Goal: Transaction & Acquisition: Purchase product/service

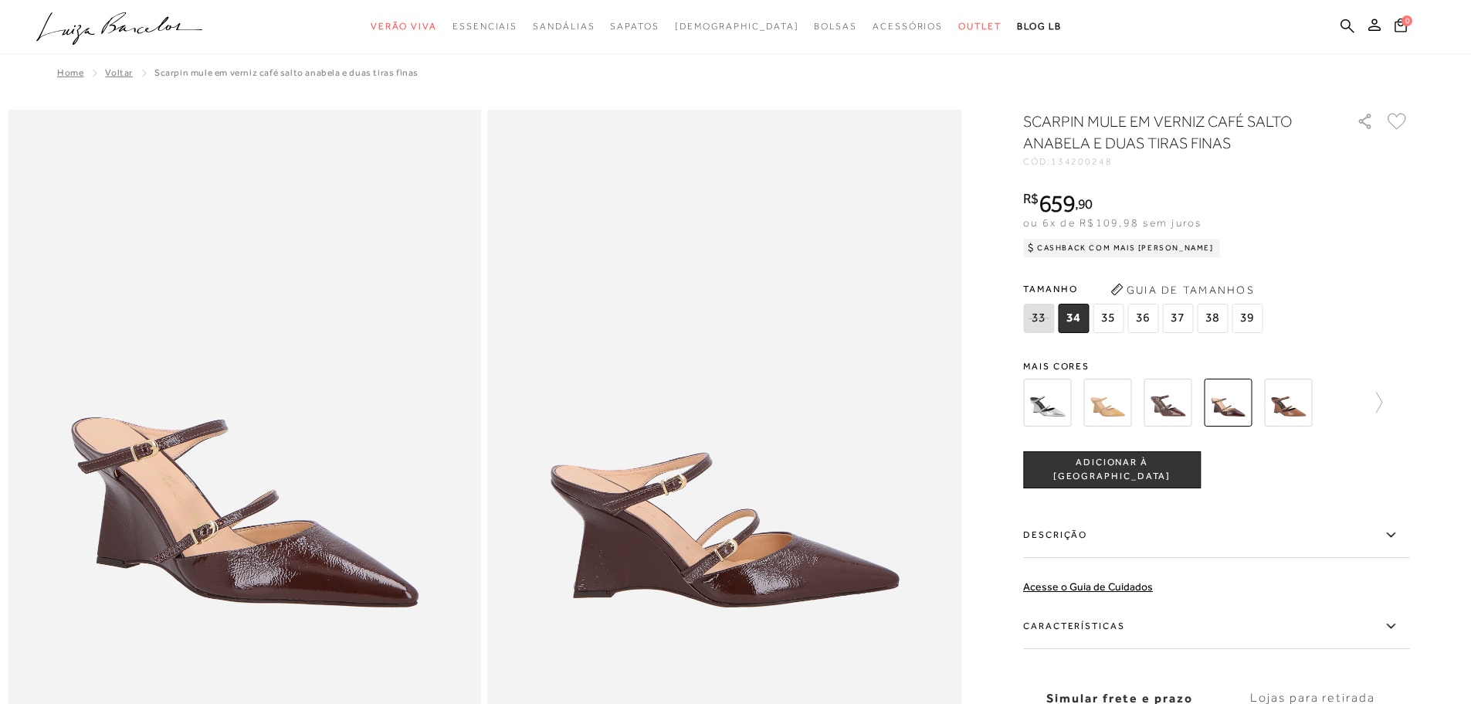
click at [108, 23] on icon at bounding box center [119, 23] width 35 height 22
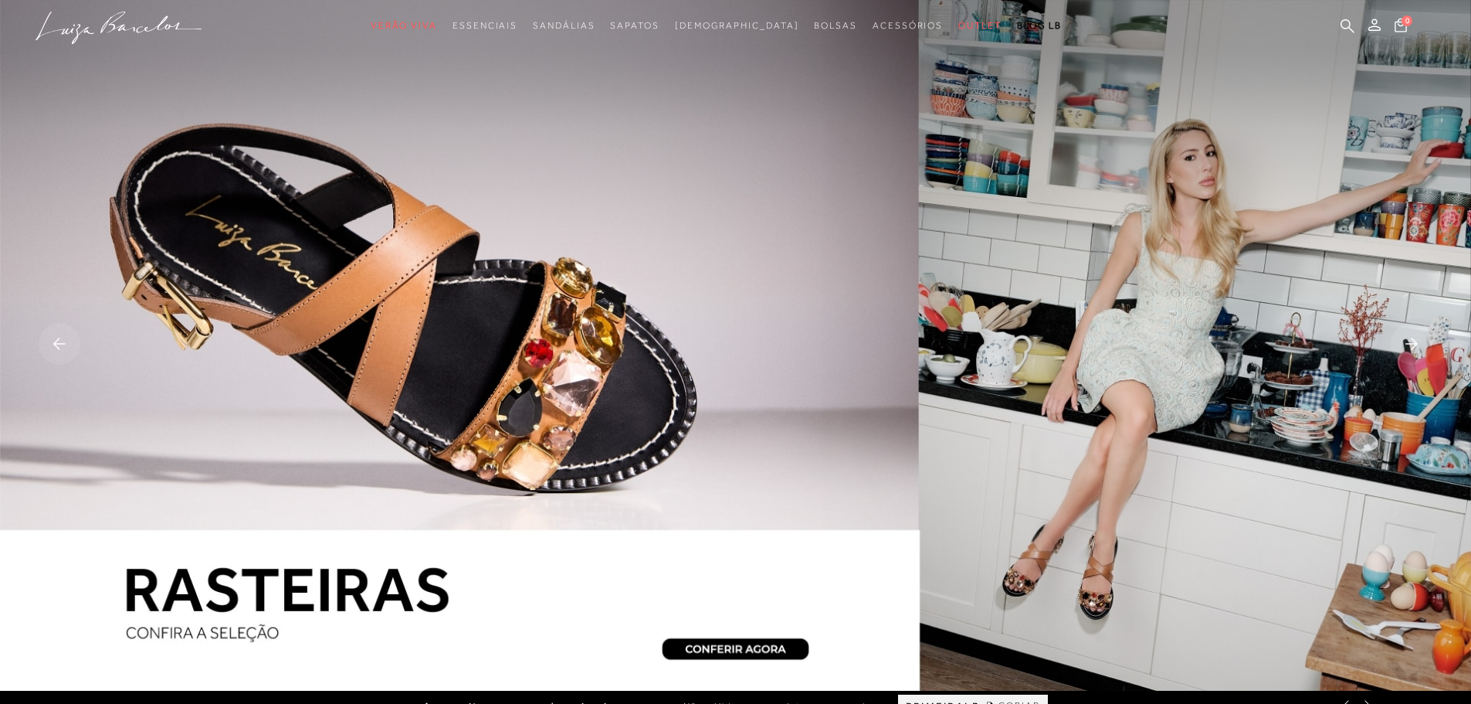
click at [66, 334] on rect at bounding box center [60, 344] width 42 height 42
click at [56, 341] on icon at bounding box center [59, 343] width 12 height 12
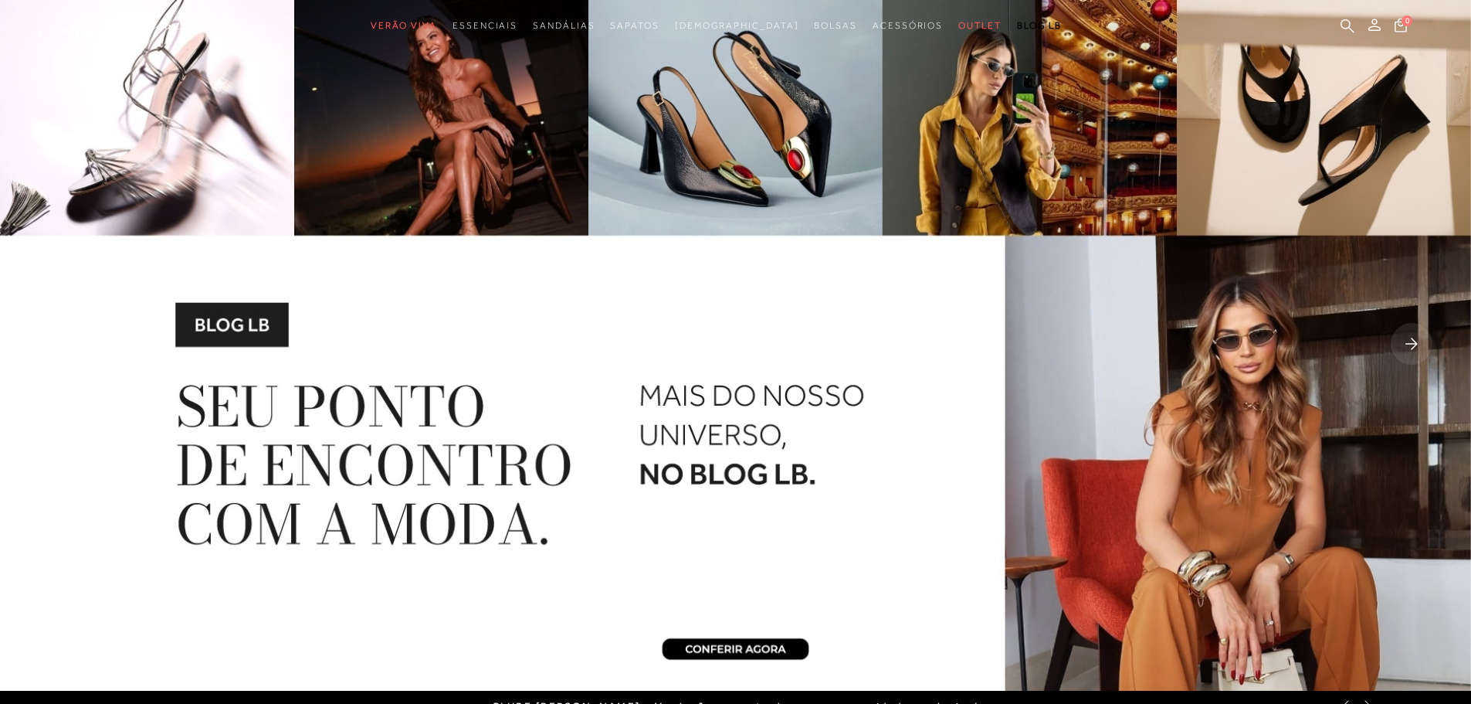
click at [56, 341] on icon at bounding box center [59, 343] width 12 height 12
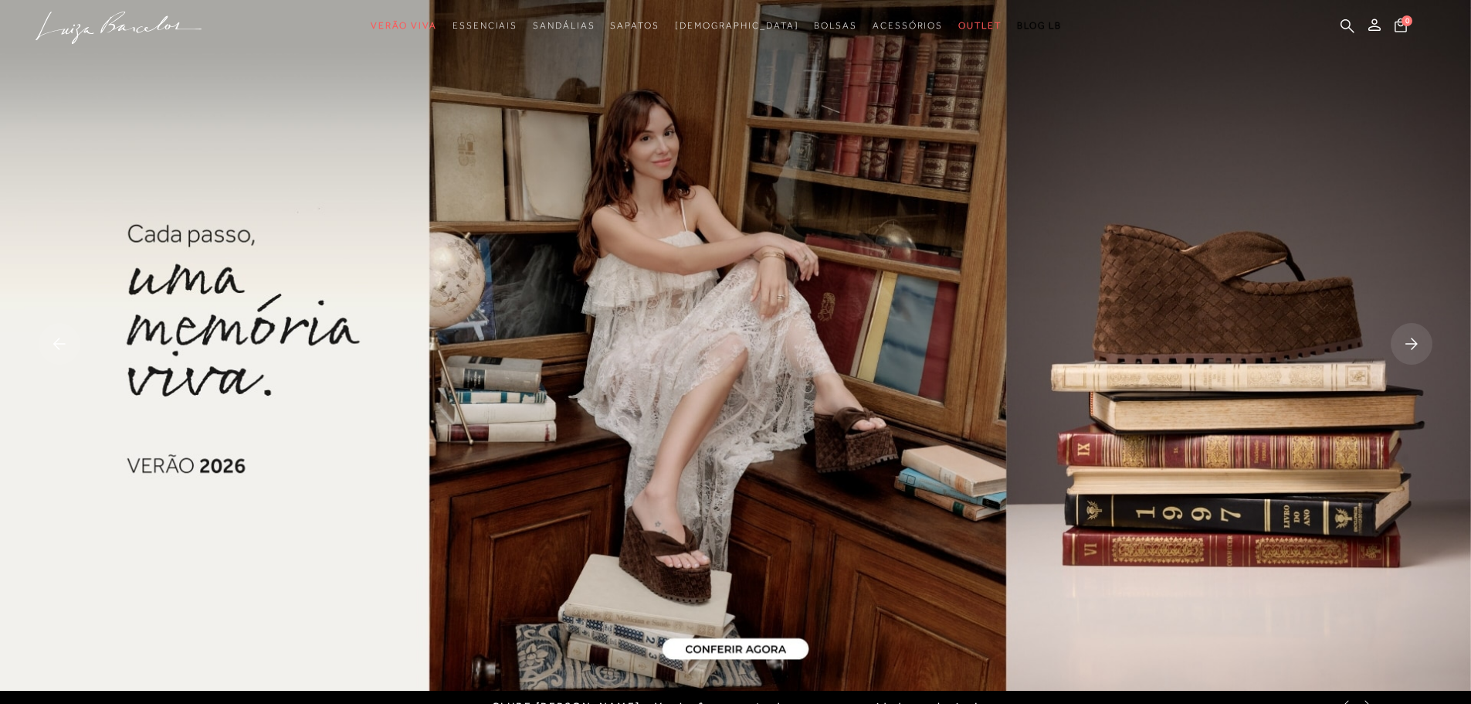
click at [750, 648] on img at bounding box center [735, 345] width 1471 height 690
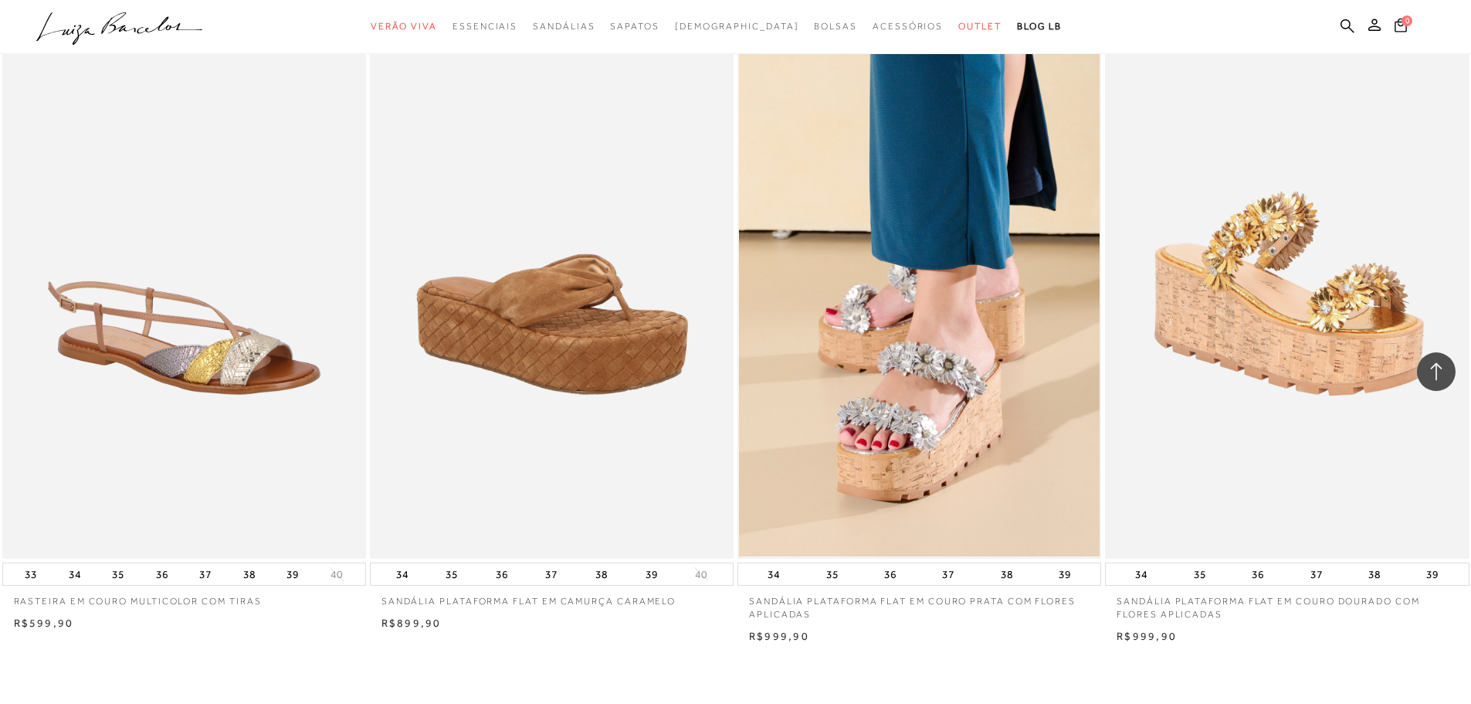
scroll to position [3784, 0]
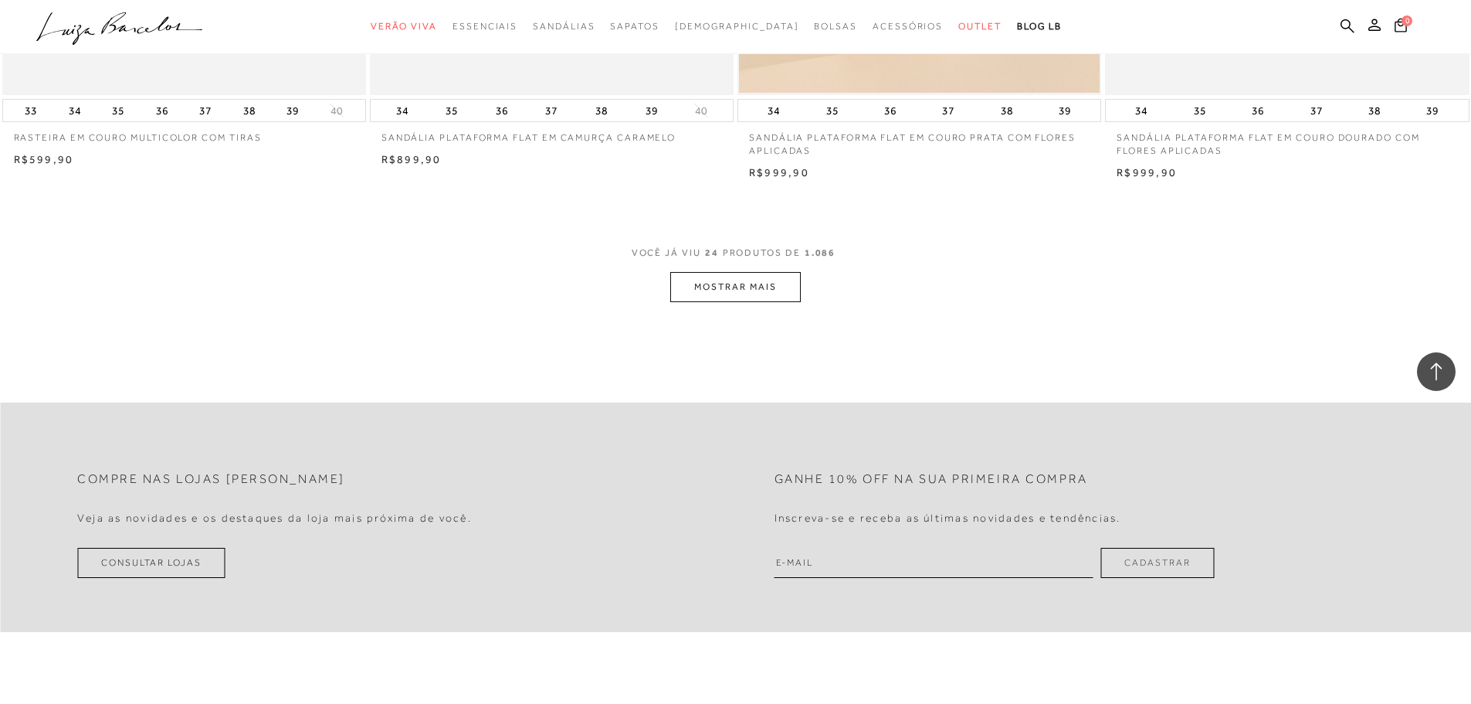
click at [728, 297] on button "MOSTRAR MAIS" at bounding box center [735, 287] width 130 height 30
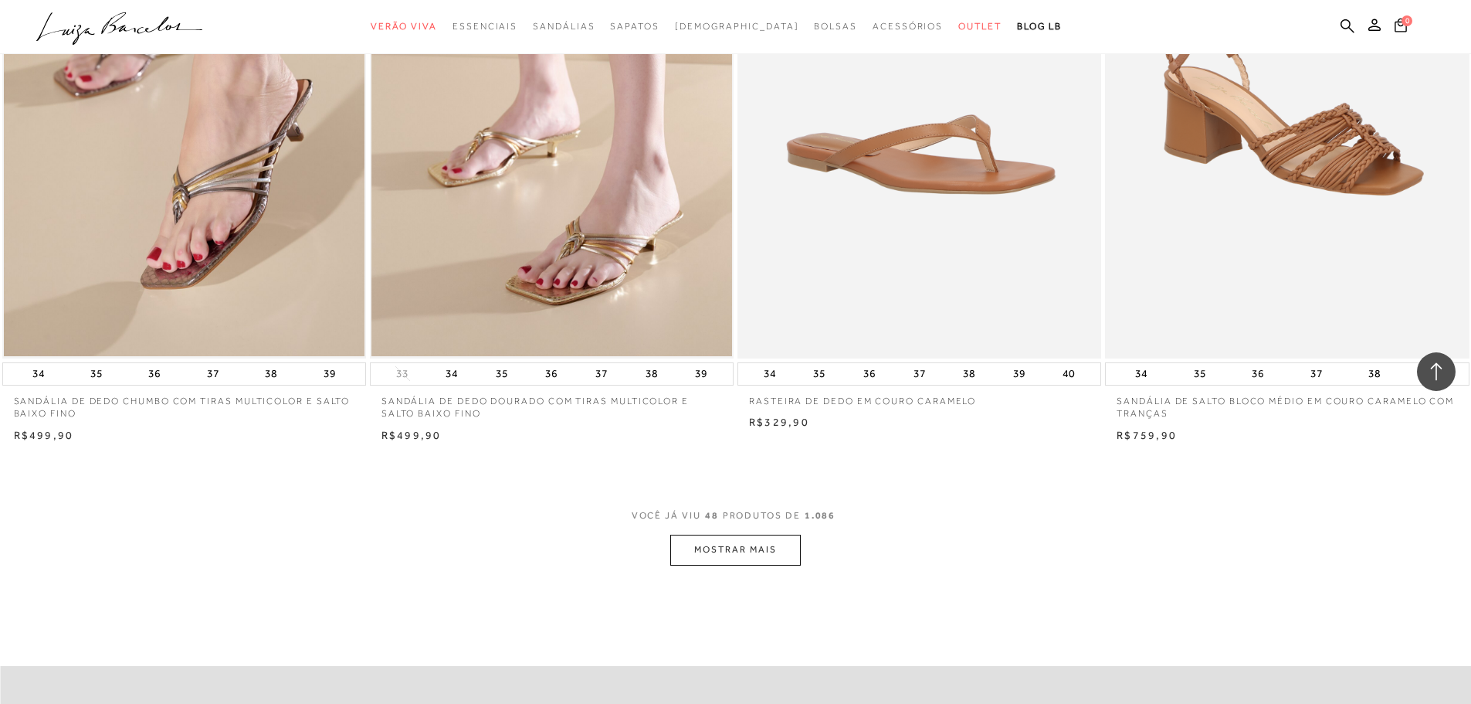
scroll to position [7568, 0]
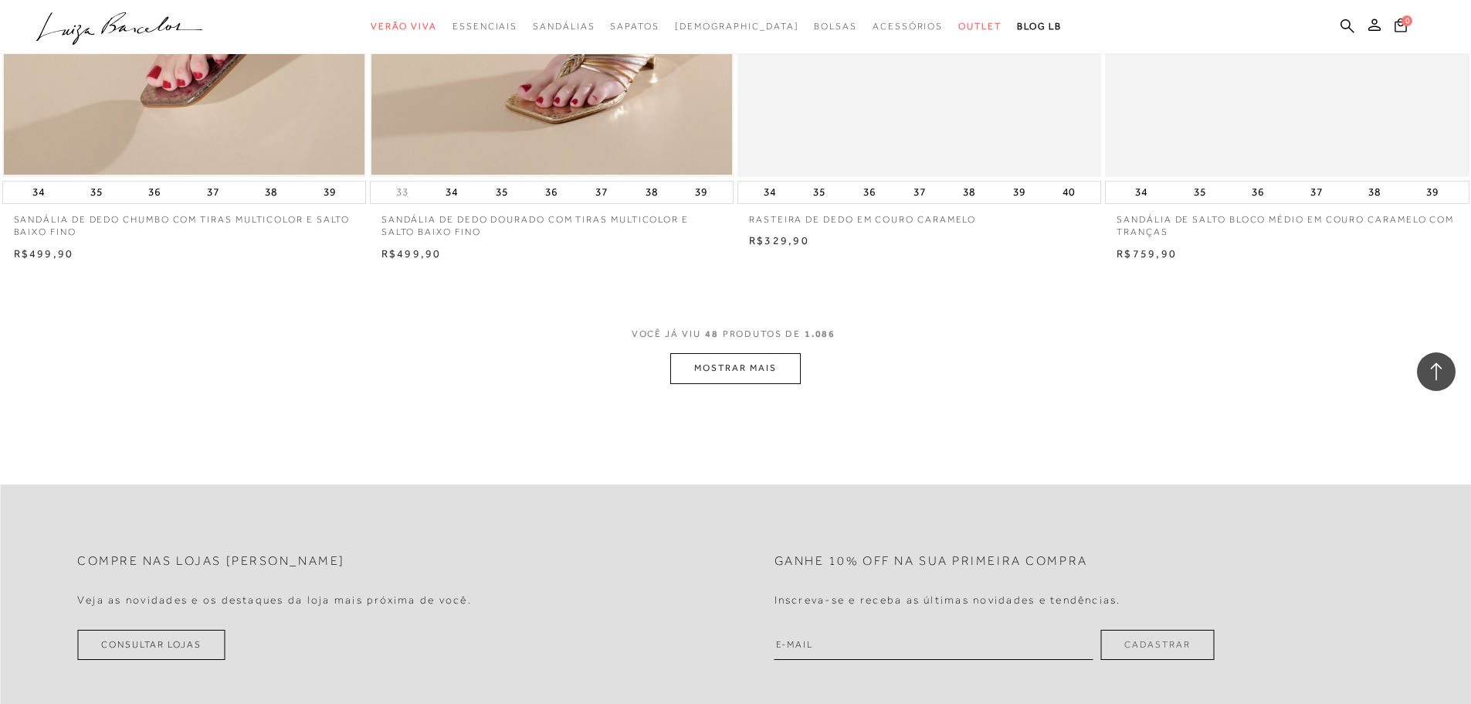
click at [764, 383] on button "MOSTRAR MAIS" at bounding box center [735, 368] width 130 height 30
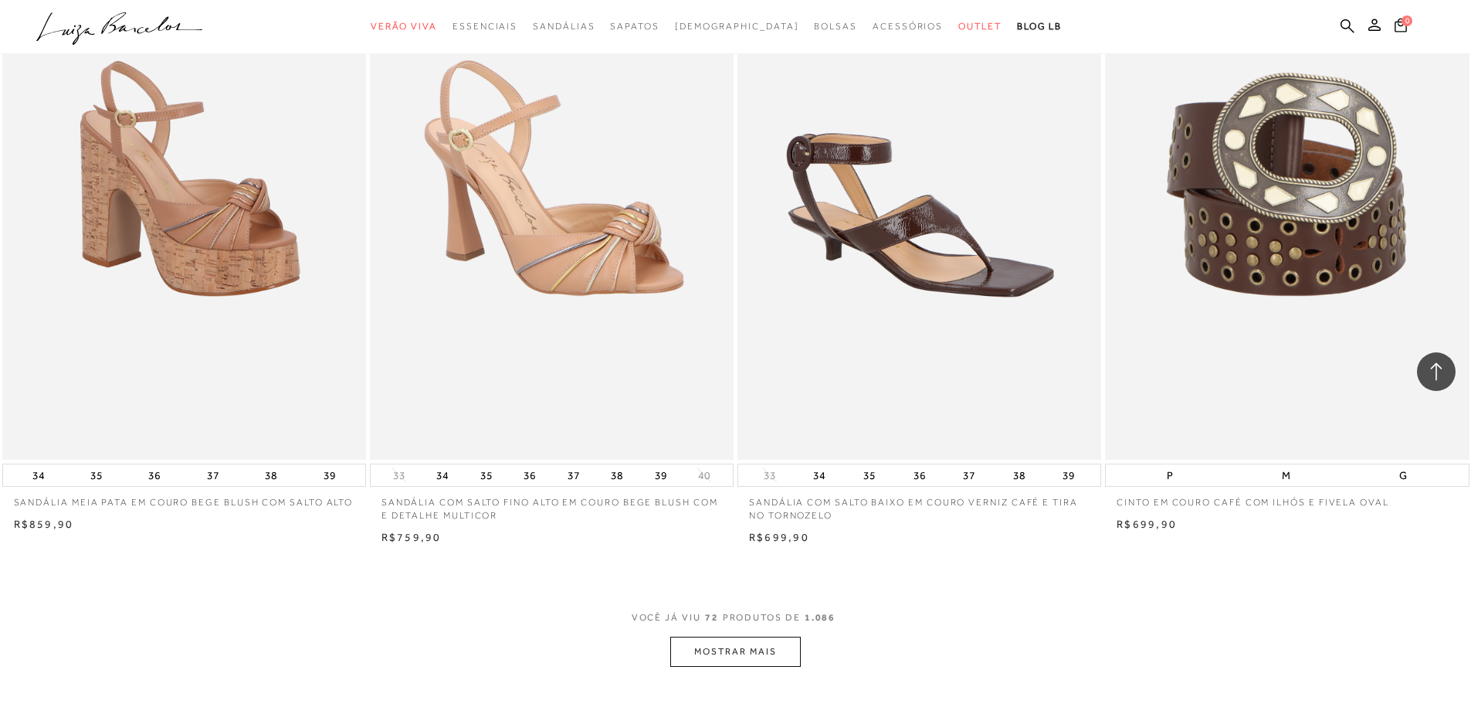
scroll to position [10888, 0]
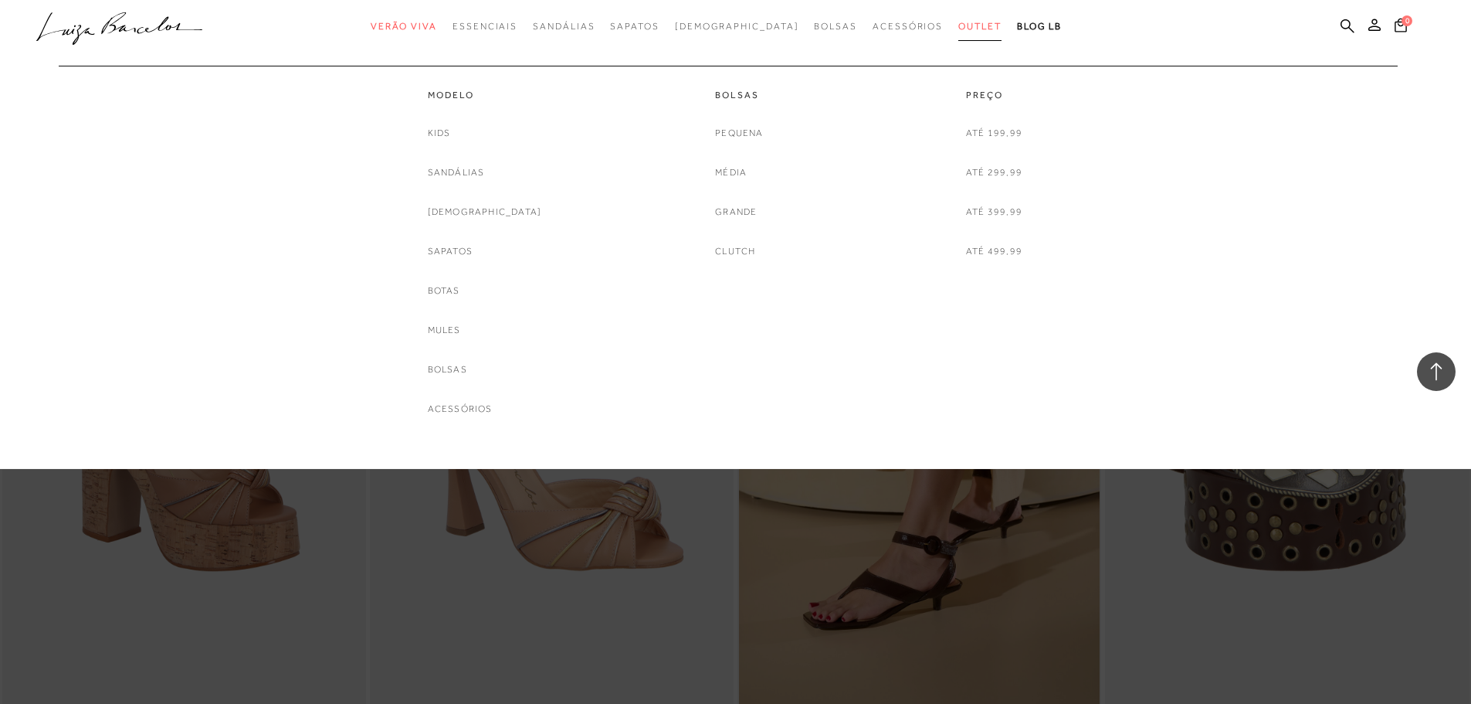
click at [958, 25] on span "Outlet" at bounding box center [979, 26] width 43 height 11
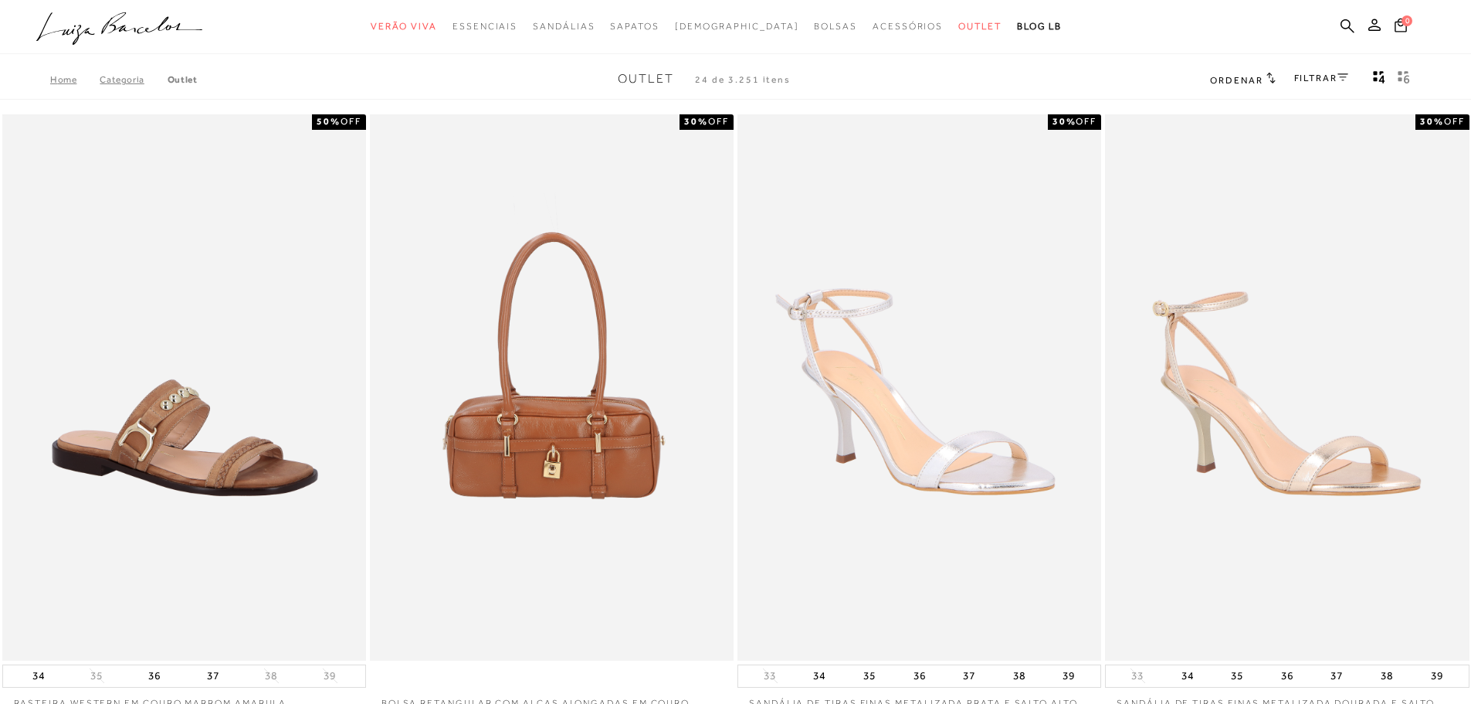
click at [1331, 79] on link "FILTRAR" at bounding box center [1321, 78] width 54 height 11
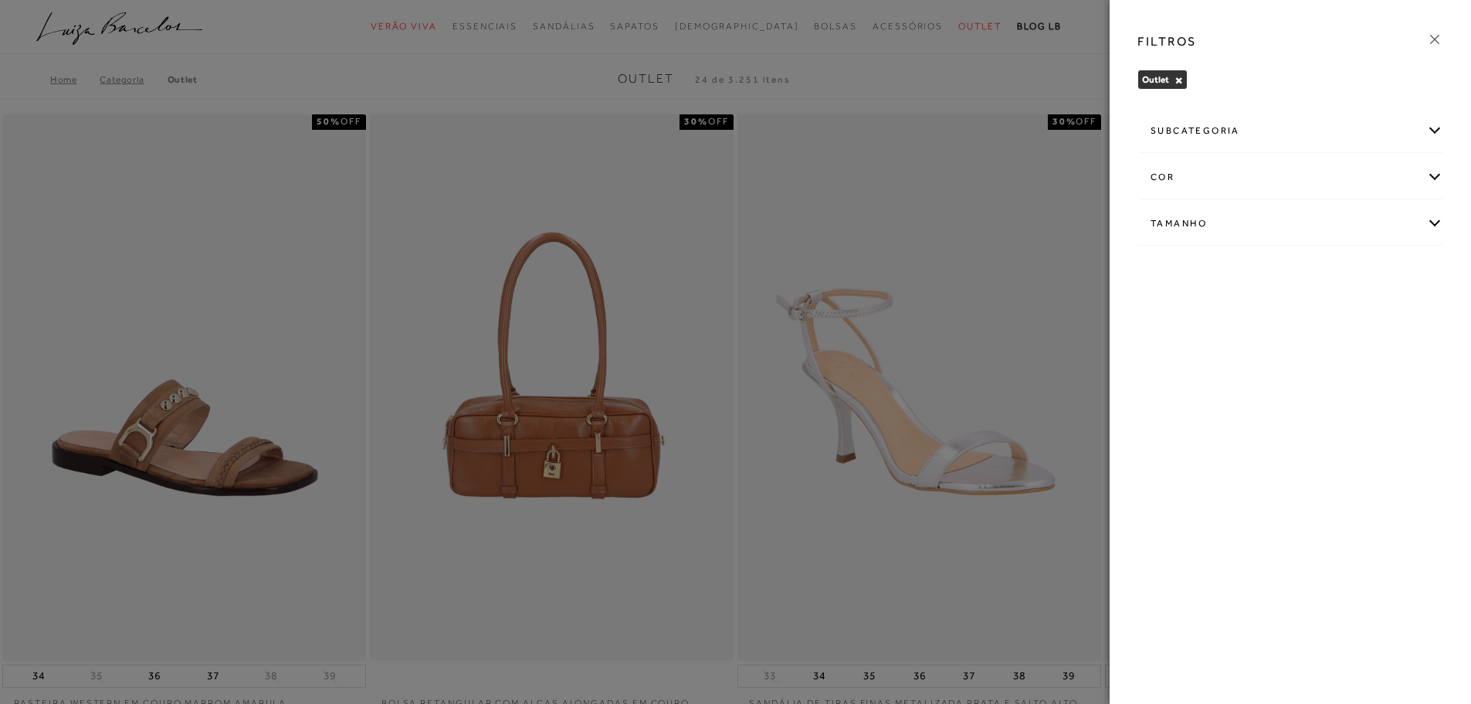
click at [1196, 227] on div "Tamanho" at bounding box center [1290, 223] width 304 height 41
click at [1227, 357] on span "36" at bounding box center [1220, 355] width 22 height 12
click at [1221, 357] on input "36" at bounding box center [1212, 357] width 15 height 15
checkbox input "true"
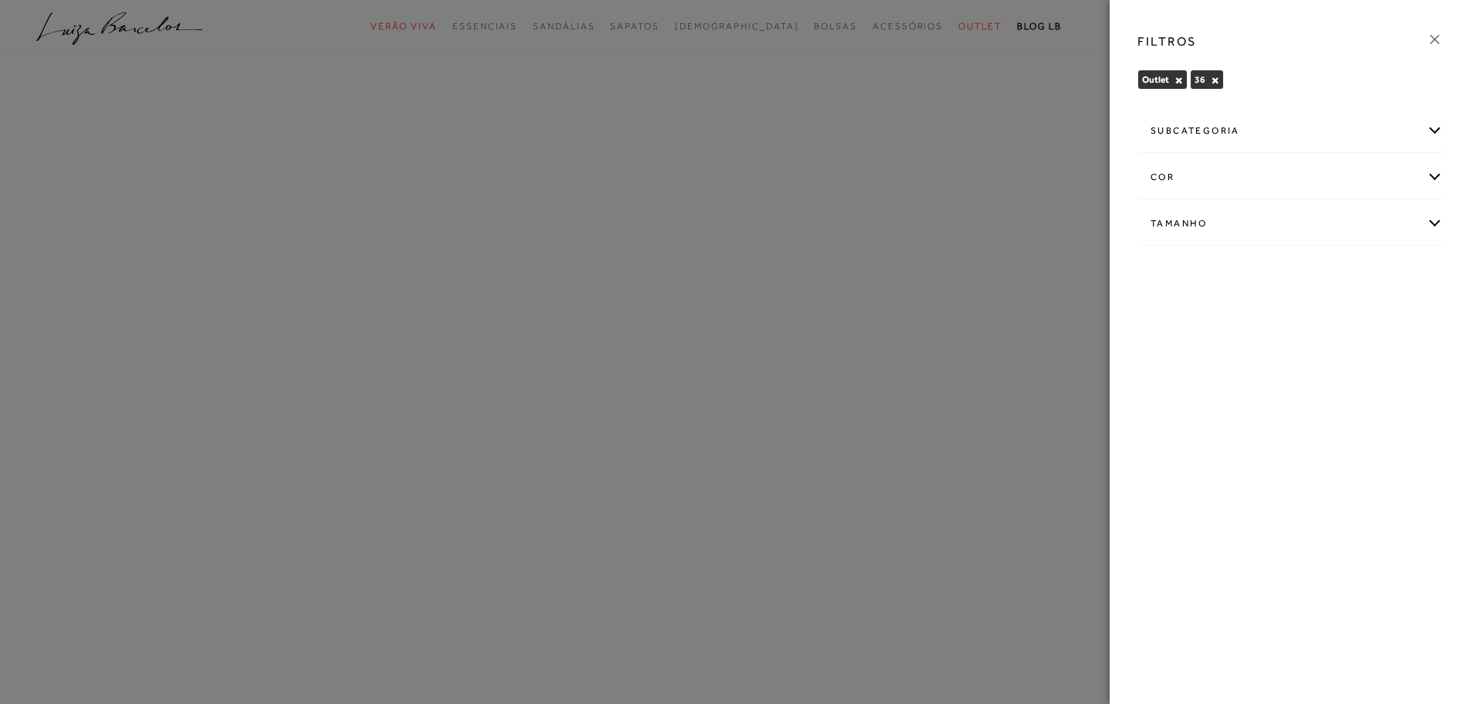
click at [1436, 37] on icon at bounding box center [1434, 39] width 17 height 17
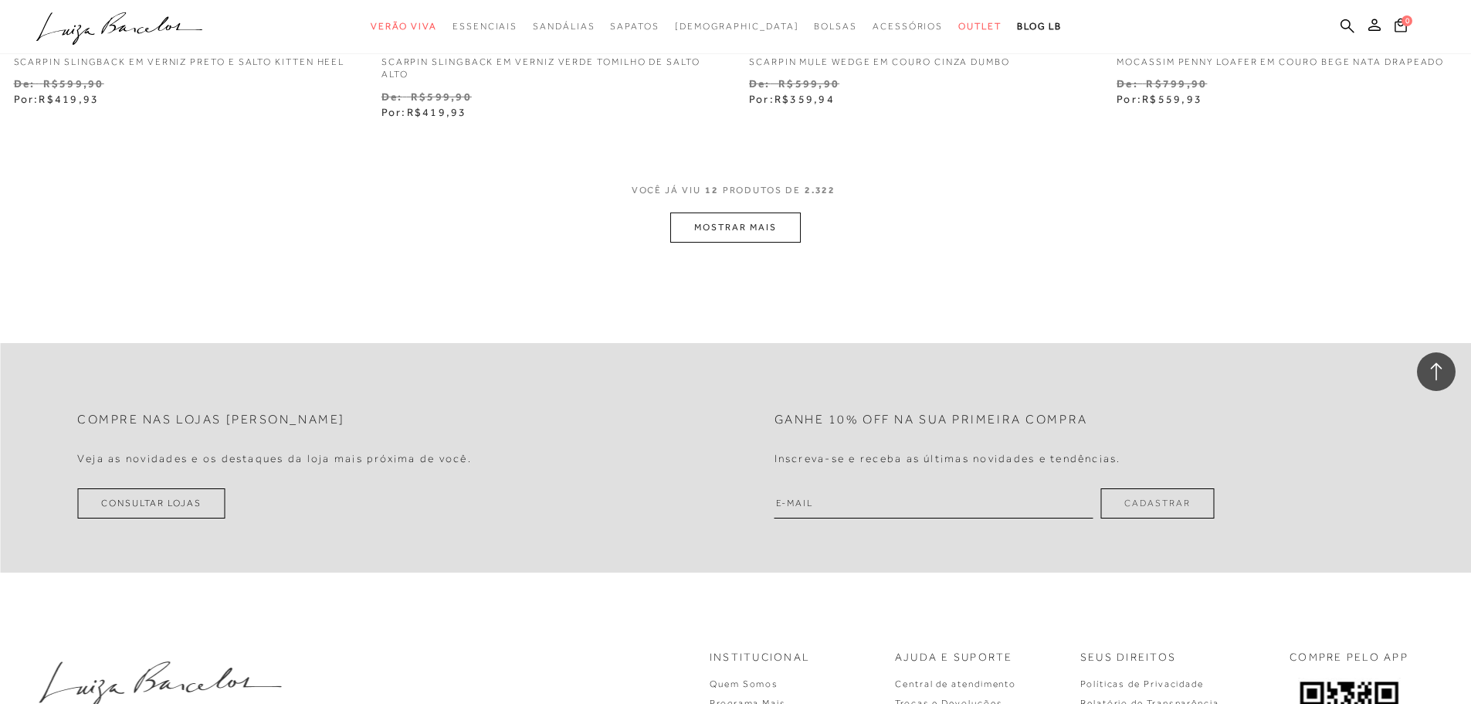
scroll to position [2008, 0]
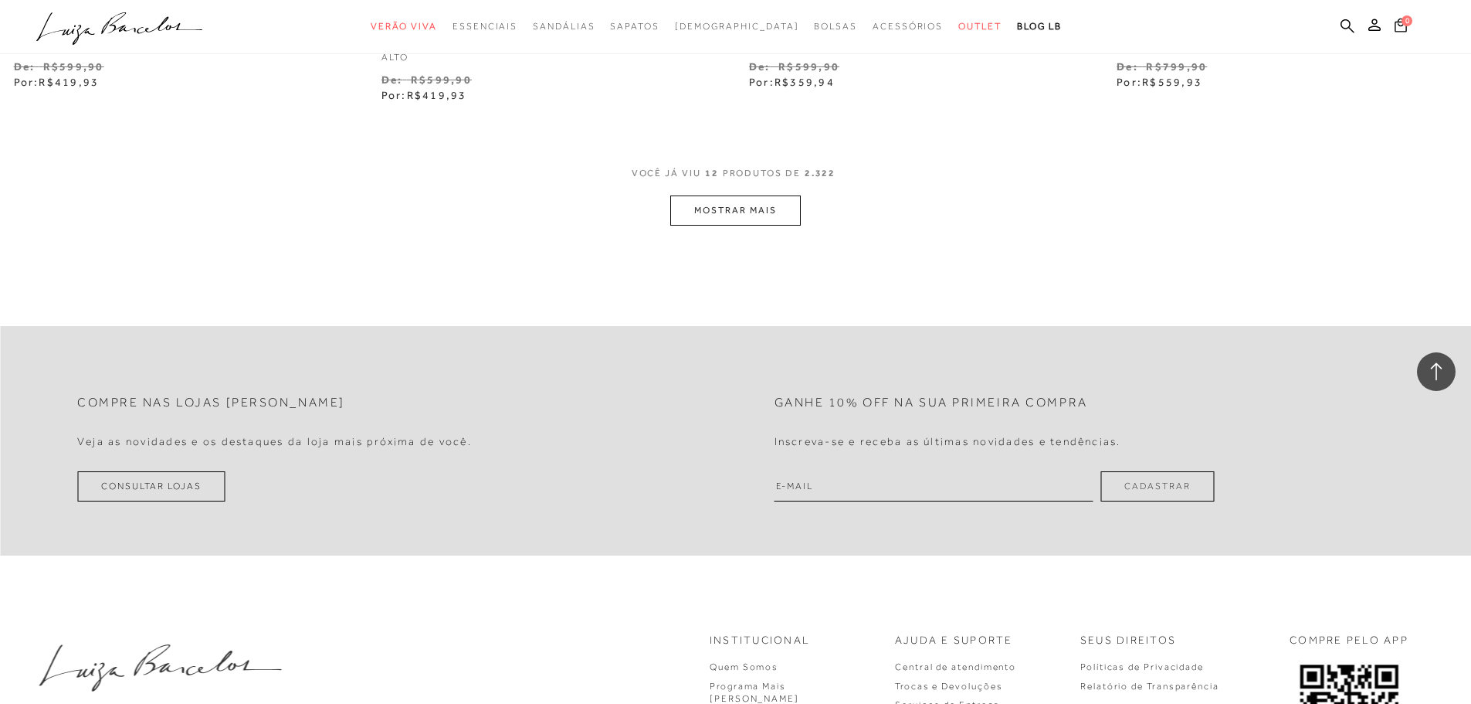
click at [744, 216] on button "MOSTRAR MAIS" at bounding box center [735, 210] width 130 height 30
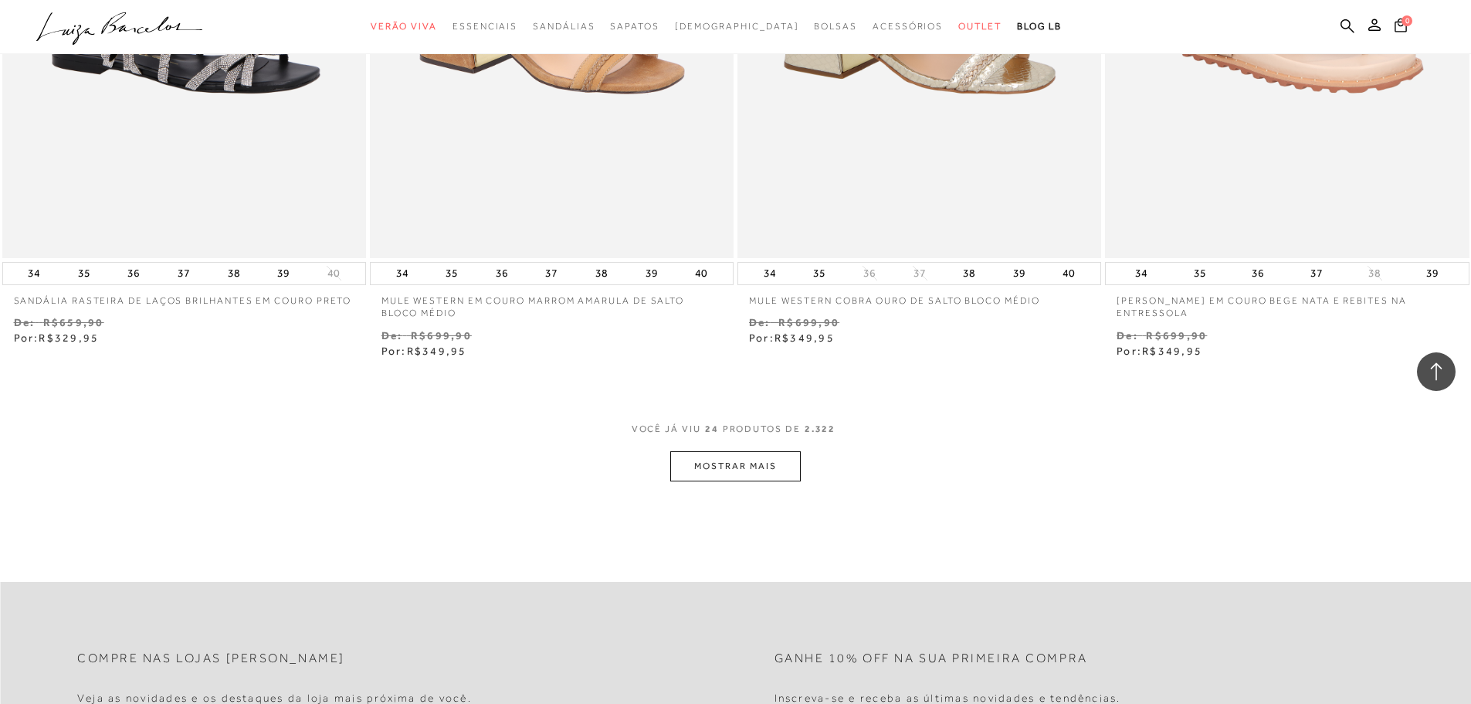
scroll to position [3784, 0]
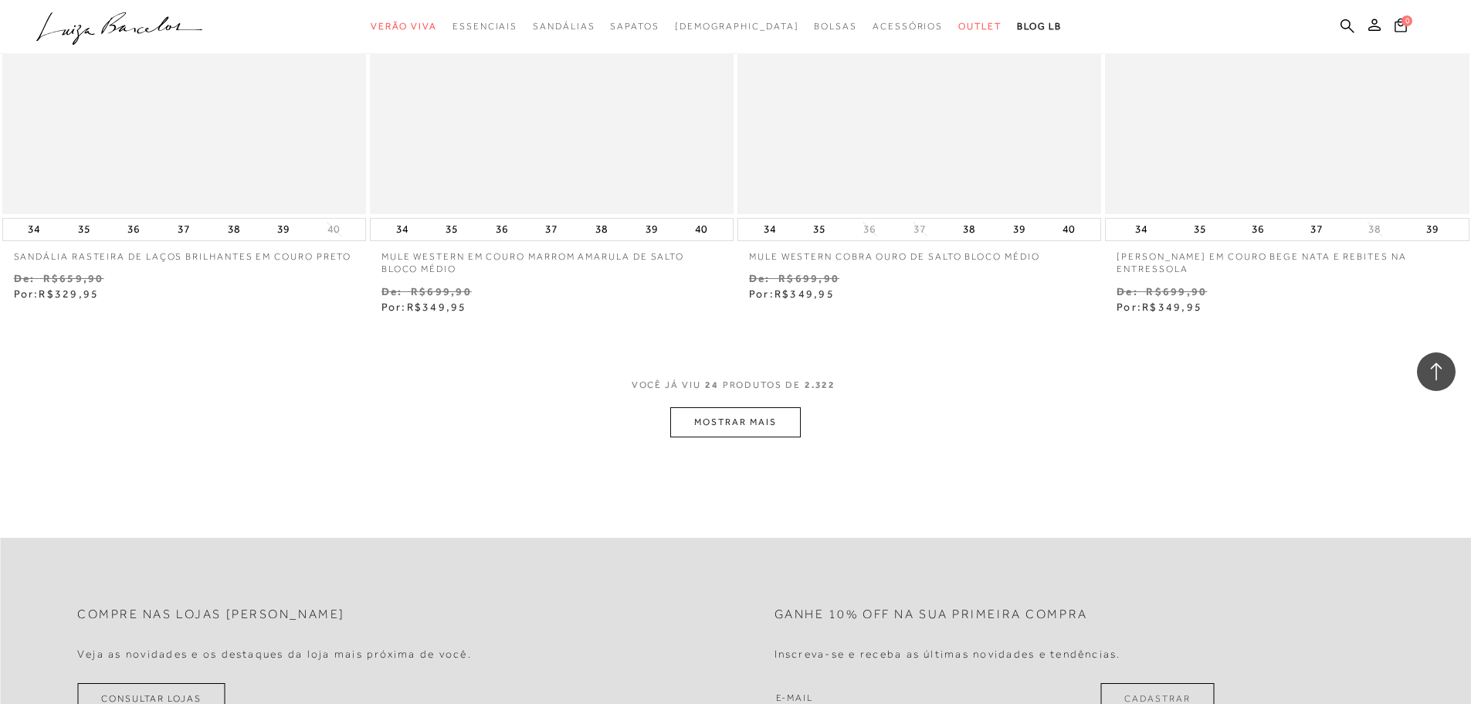
click at [770, 431] on button "MOSTRAR MAIS" at bounding box center [735, 422] width 130 height 30
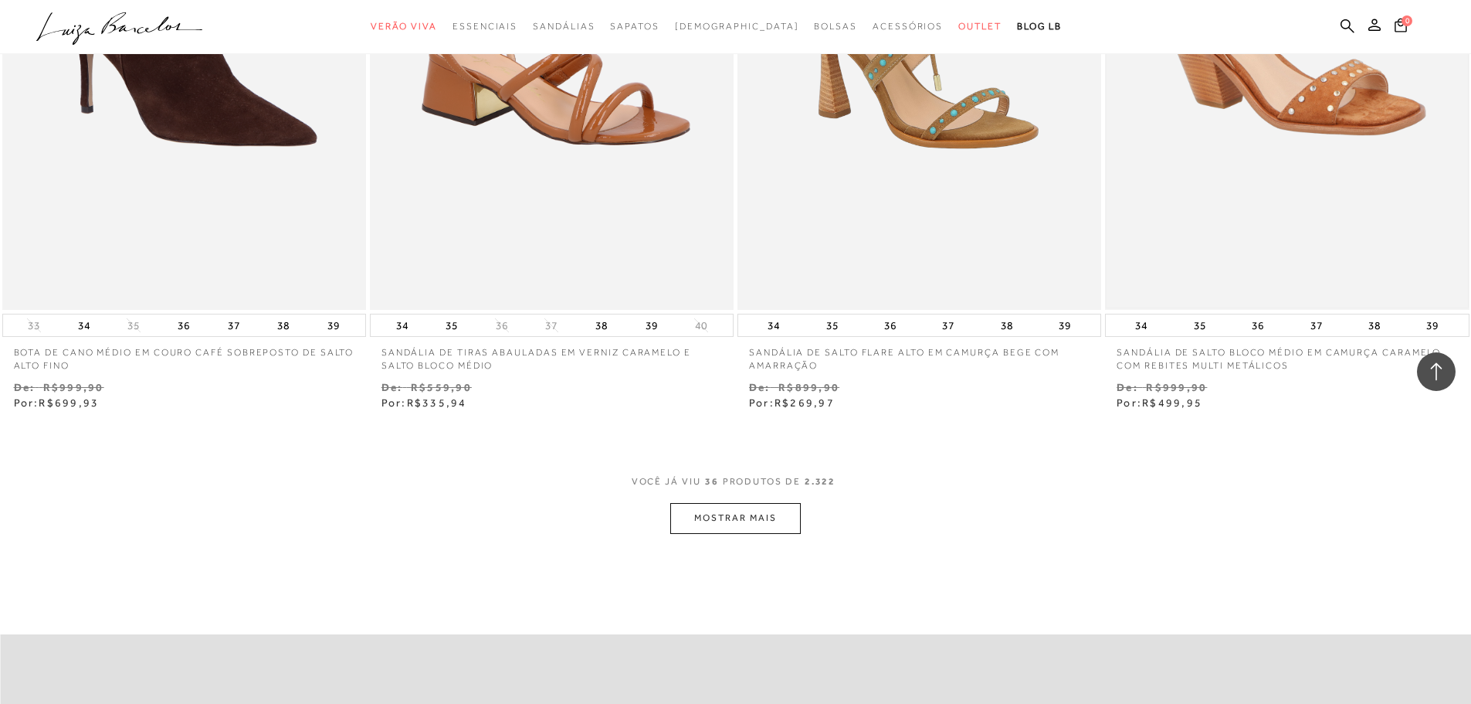
scroll to position [5715, 0]
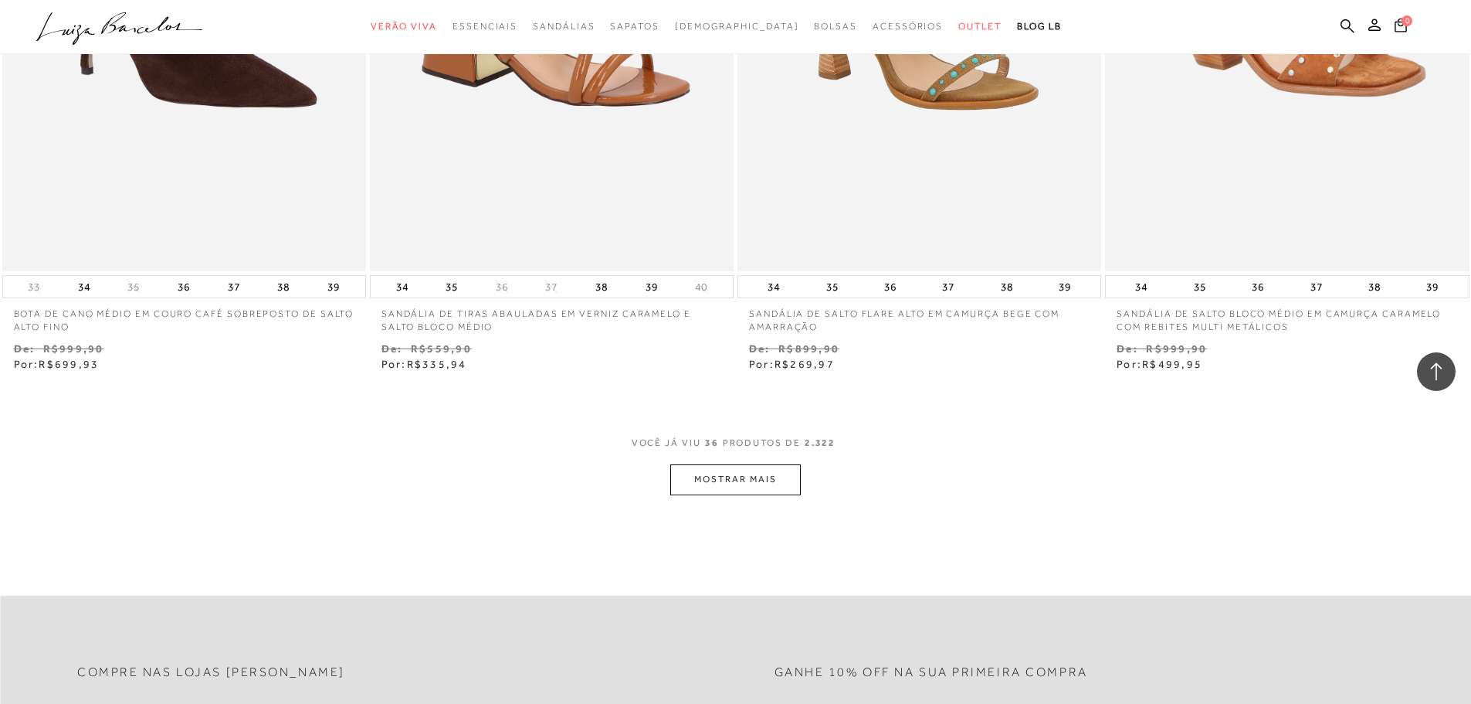
click at [756, 483] on button "MOSTRAR MAIS" at bounding box center [735, 479] width 130 height 30
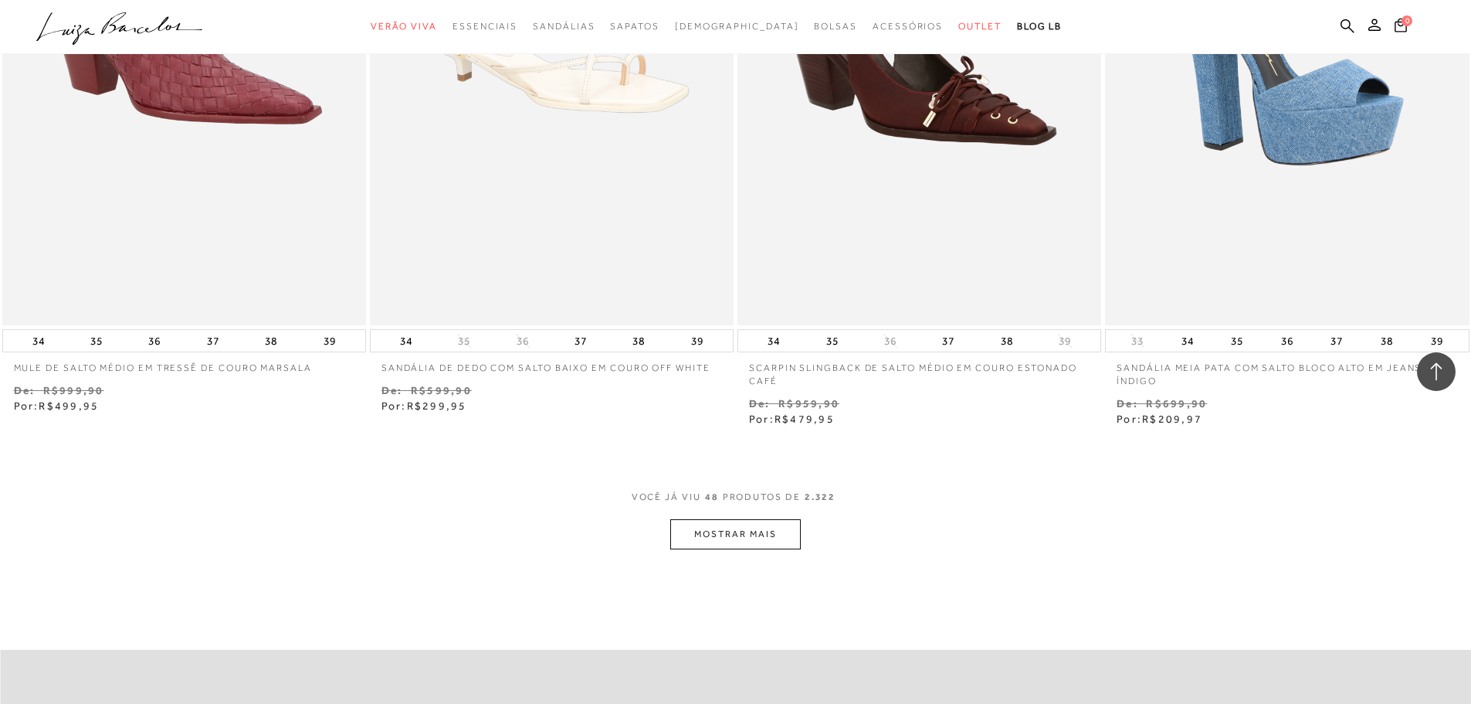
scroll to position [7877, 0]
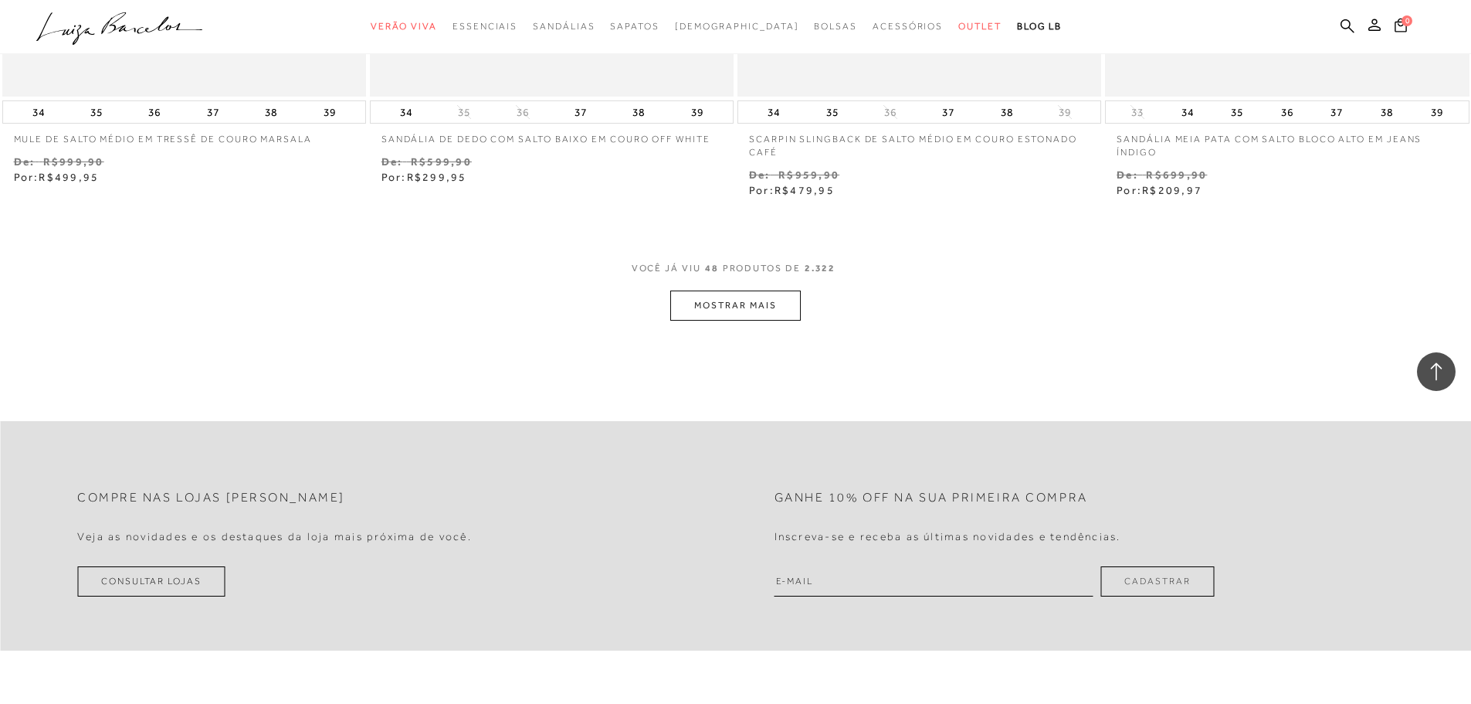
click at [770, 312] on button "MOSTRAR MAIS" at bounding box center [735, 305] width 130 height 30
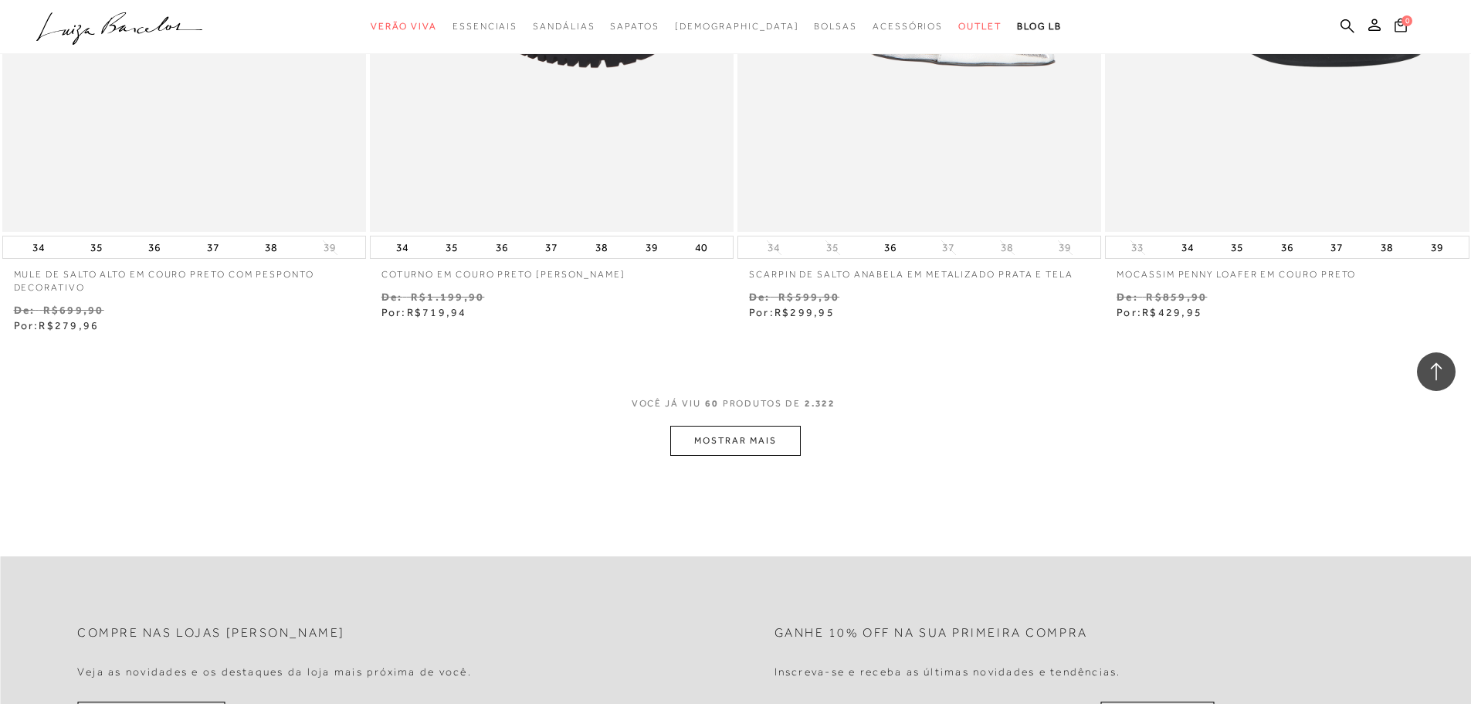
scroll to position [9730, 0]
click at [769, 439] on button "MOSTRAR MAIS" at bounding box center [735, 440] width 130 height 30
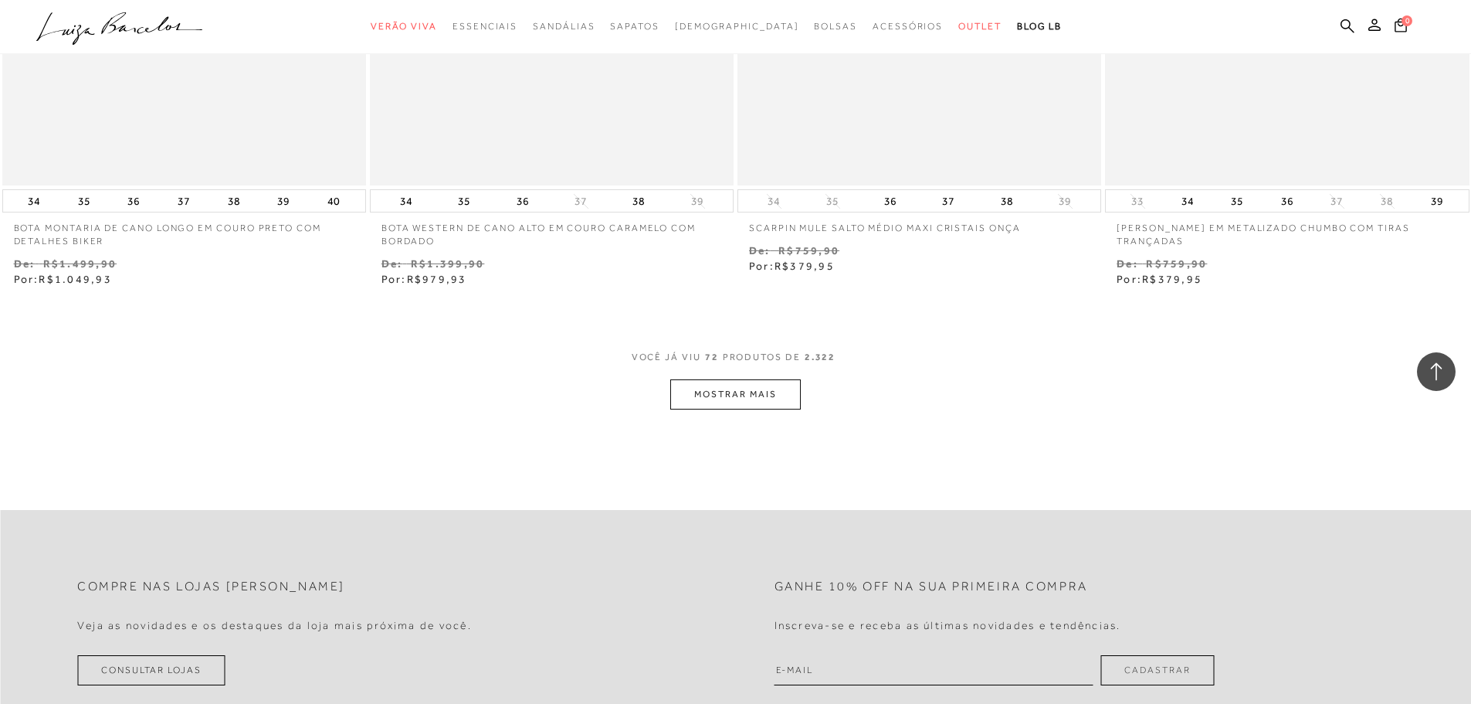
scroll to position [11815, 0]
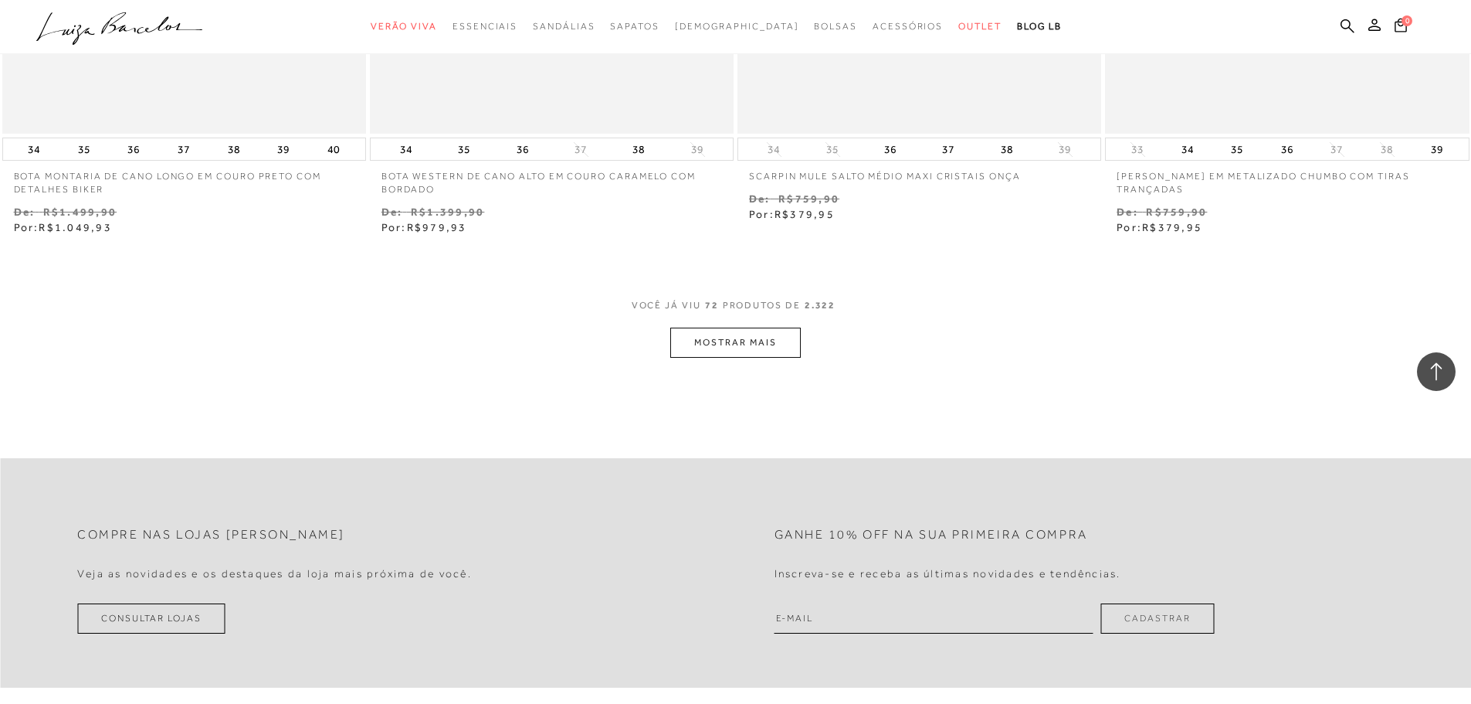
click at [764, 344] on button "MOSTRAR MAIS" at bounding box center [735, 342] width 130 height 30
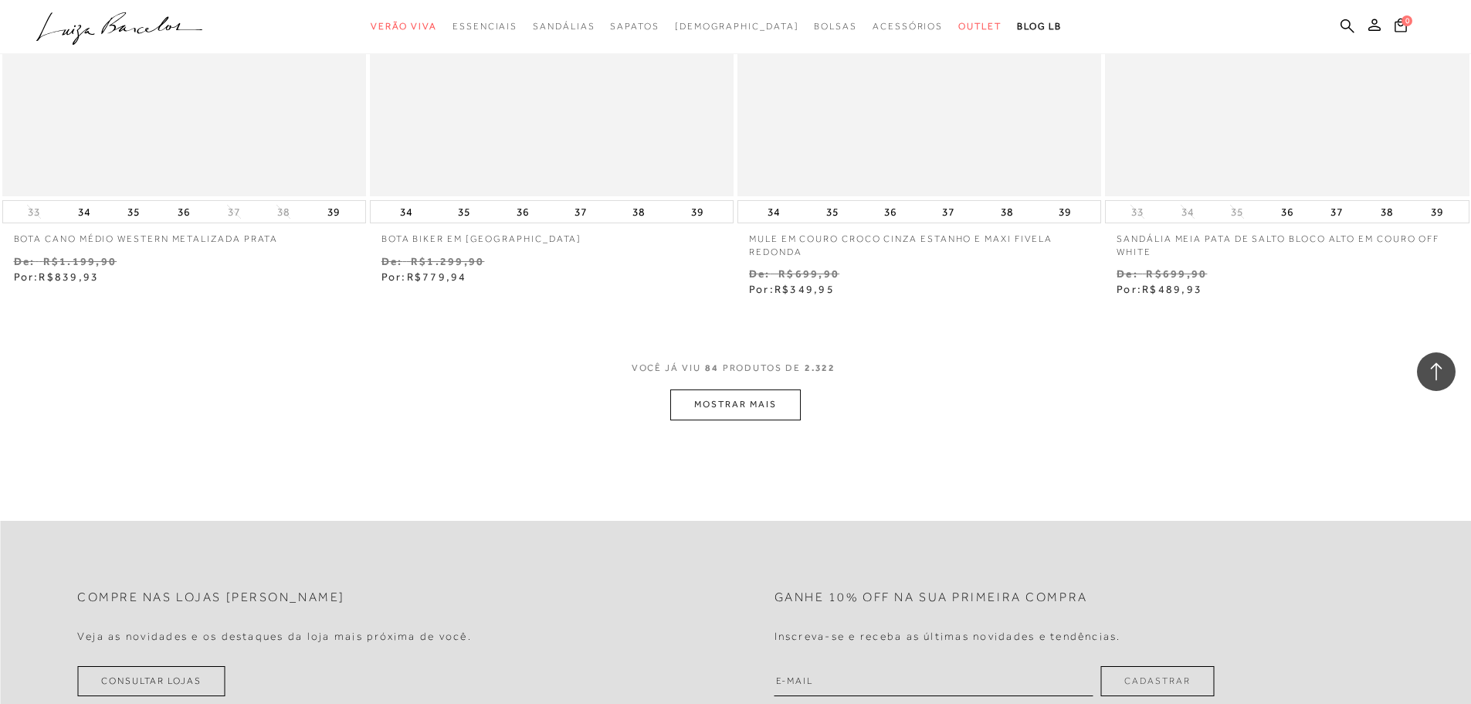
scroll to position [13746, 0]
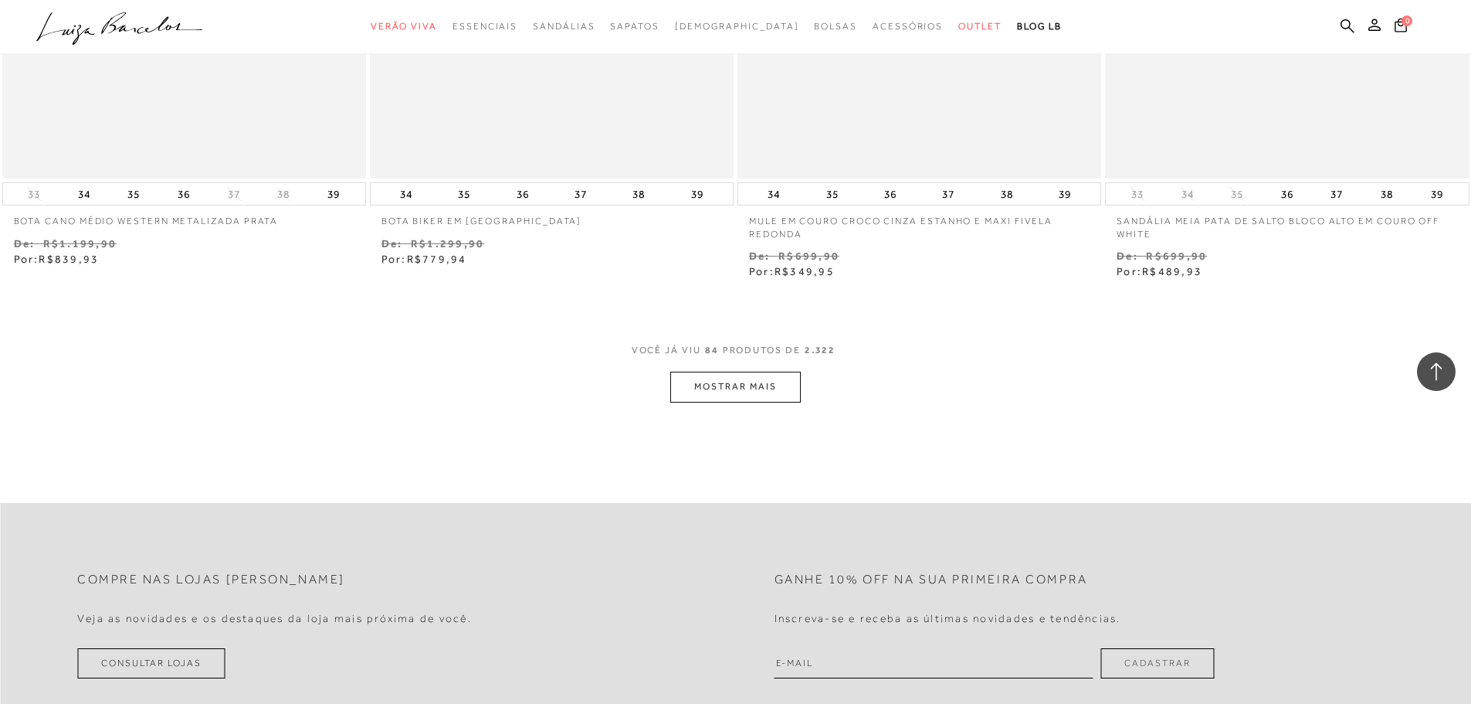
click at [790, 387] on button "MOSTRAR MAIS" at bounding box center [735, 386] width 130 height 30
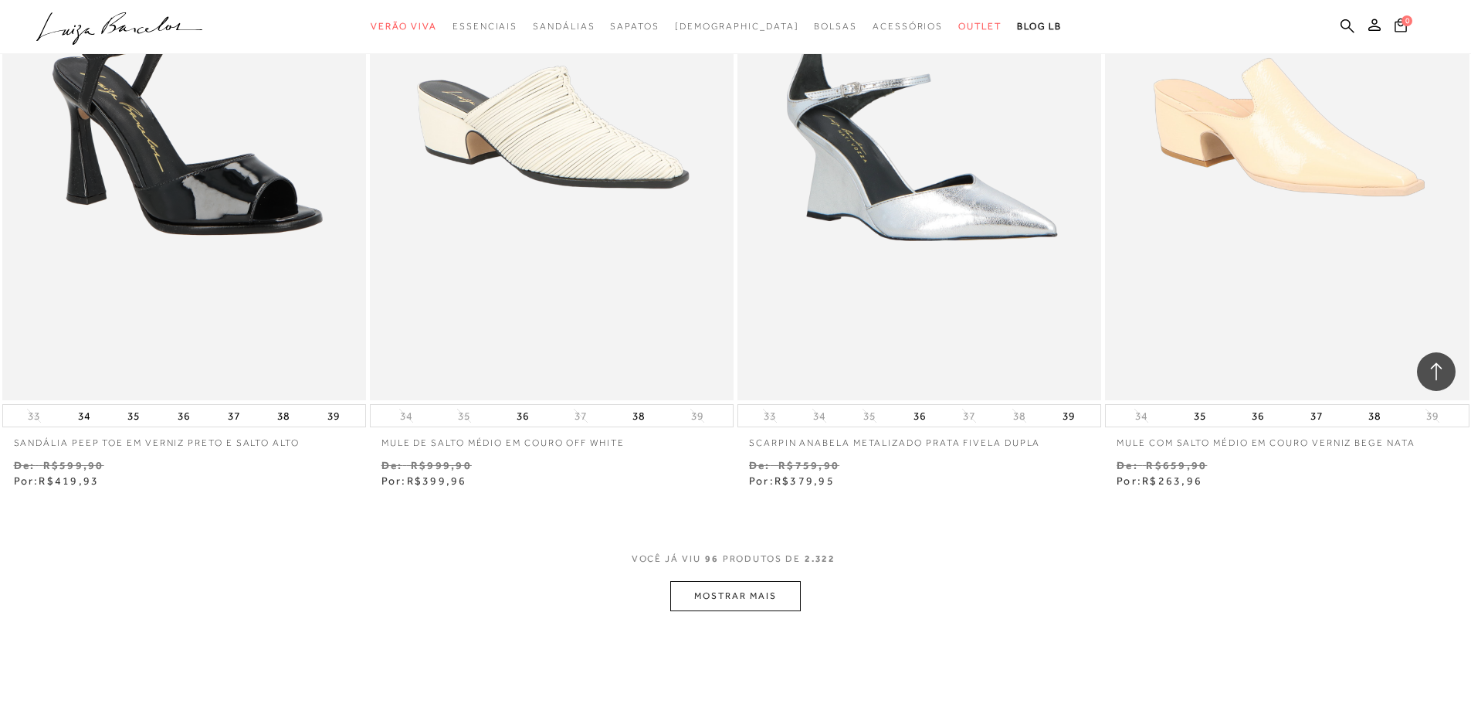
scroll to position [15522, 0]
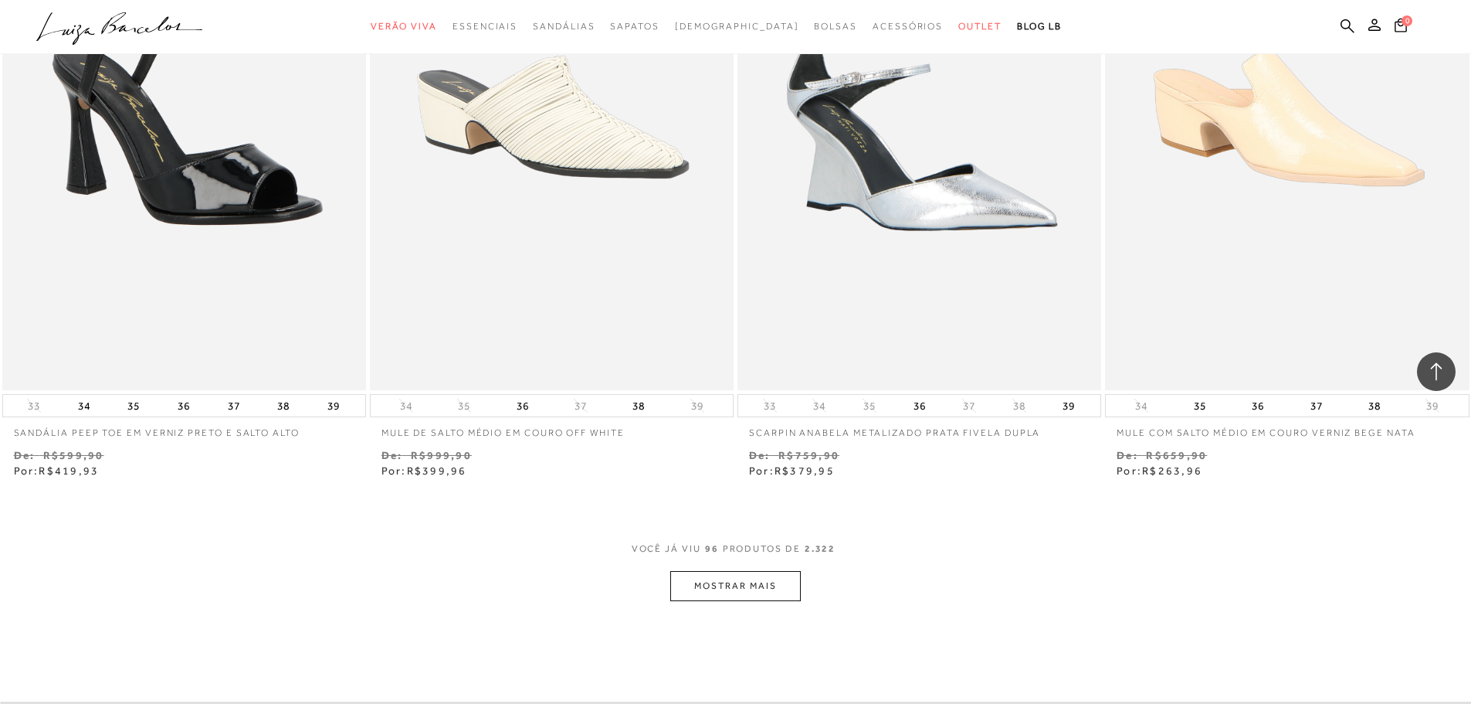
click at [768, 582] on button "MOSTRAR MAIS" at bounding box center [735, 586] width 130 height 30
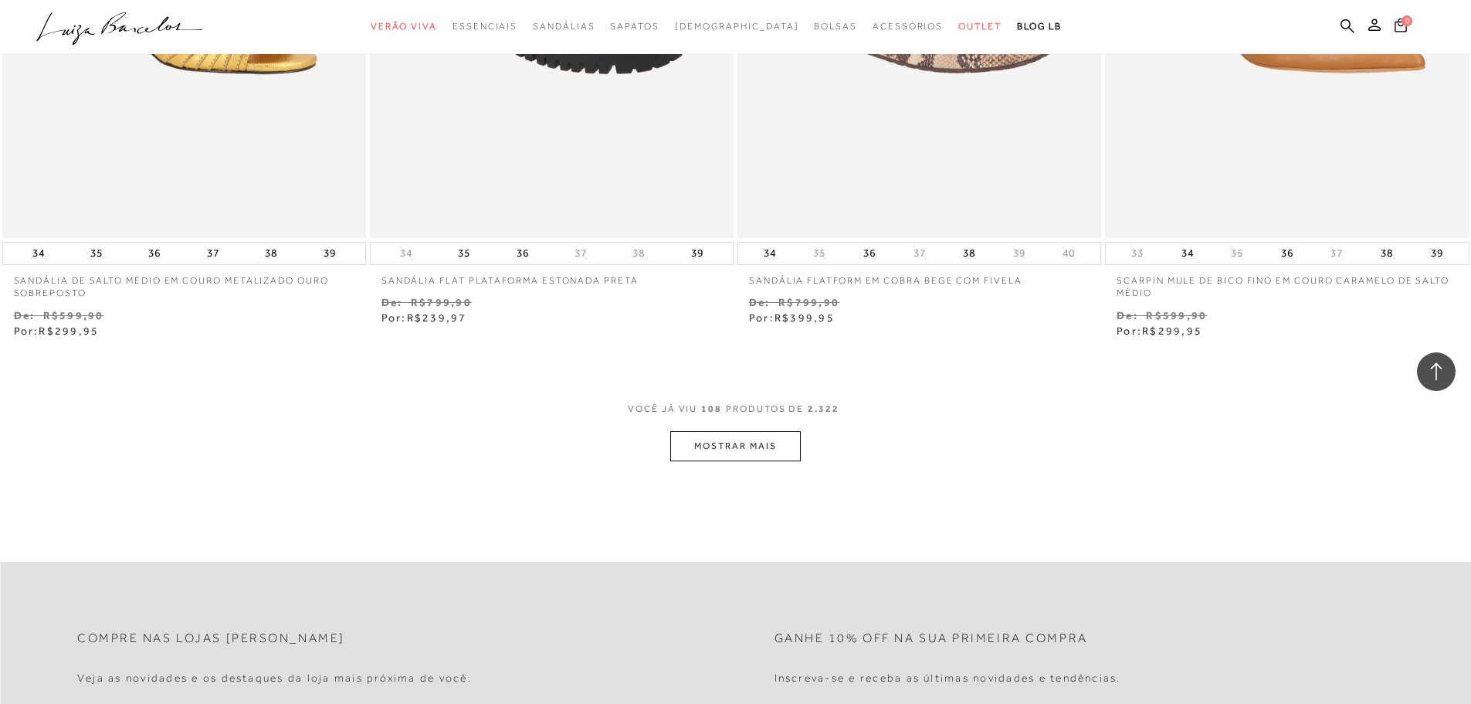
scroll to position [17684, 0]
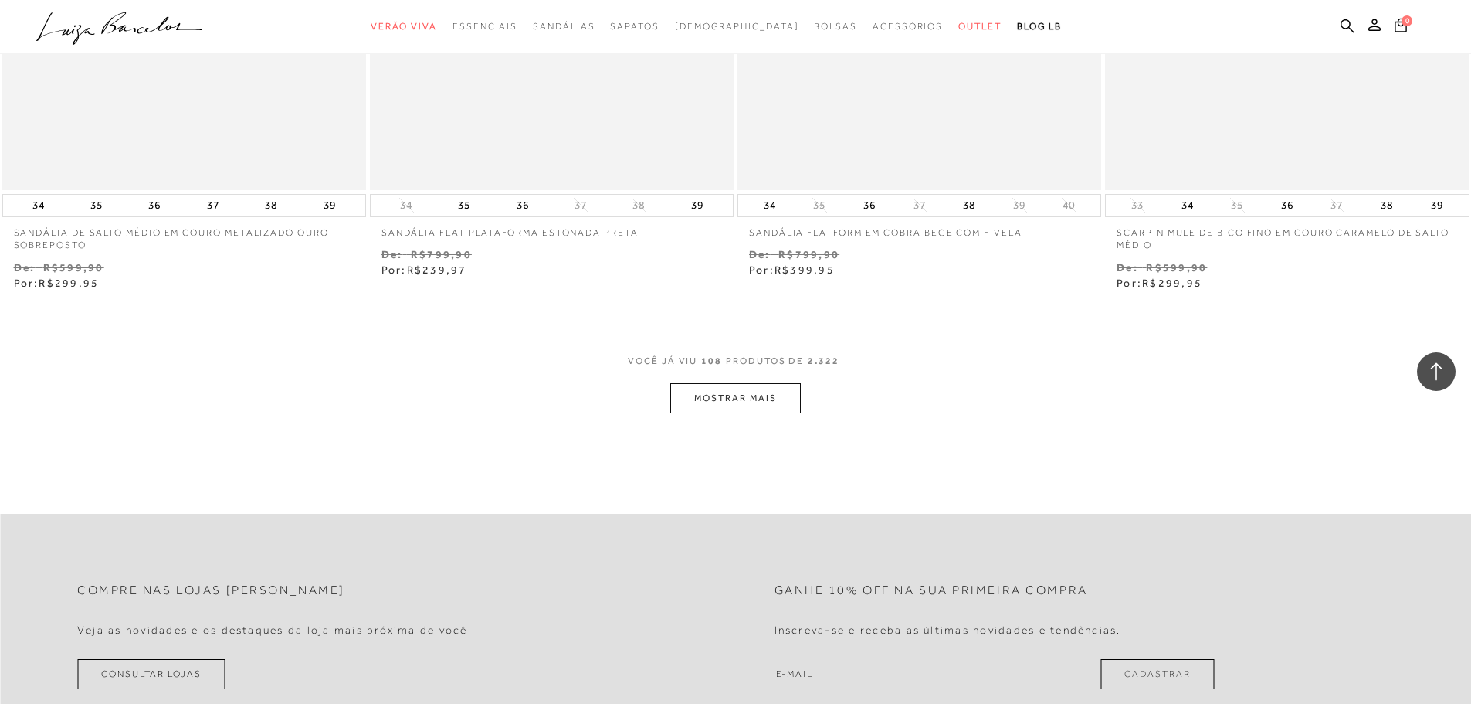
click at [765, 388] on button "MOSTRAR MAIS" at bounding box center [735, 398] width 130 height 30
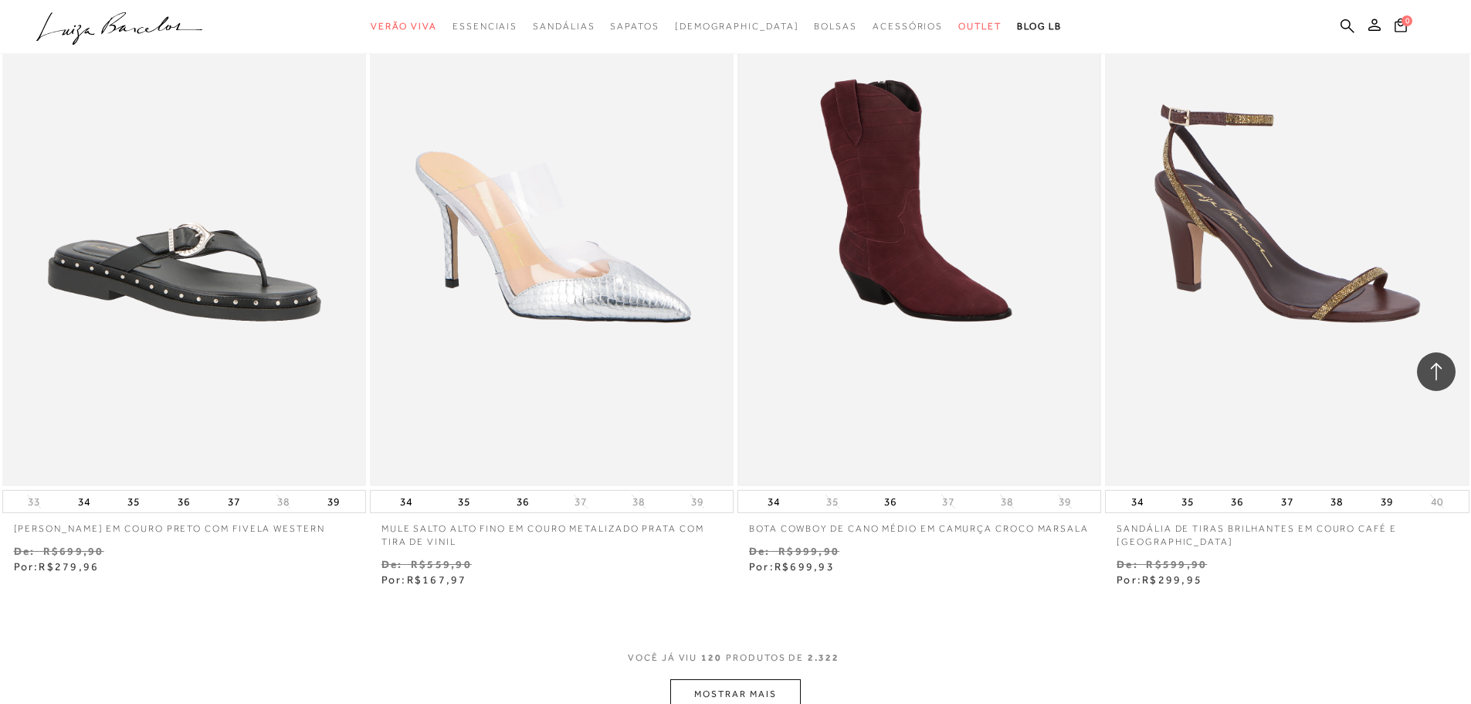
scroll to position [19537, 0]
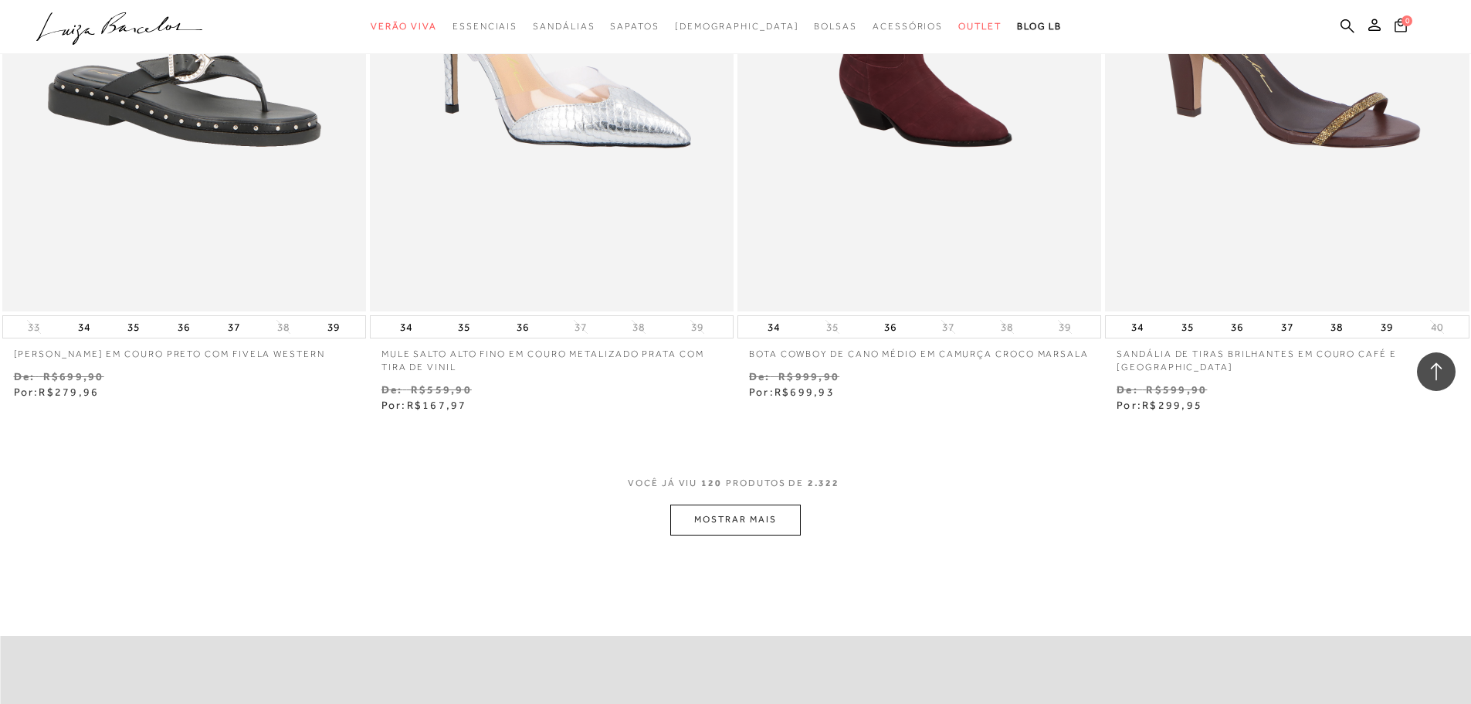
click at [734, 520] on button "MOSTRAR MAIS" at bounding box center [735, 519] width 130 height 30
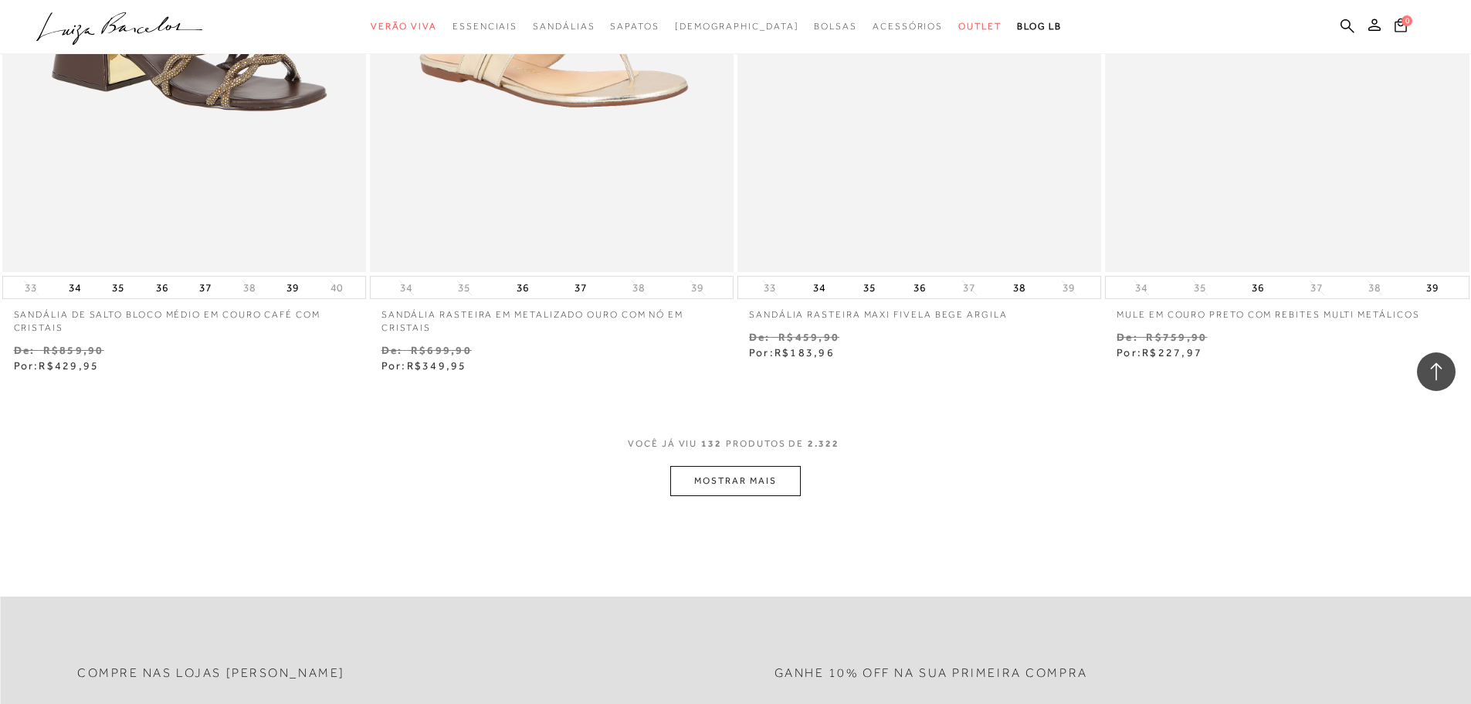
scroll to position [21854, 0]
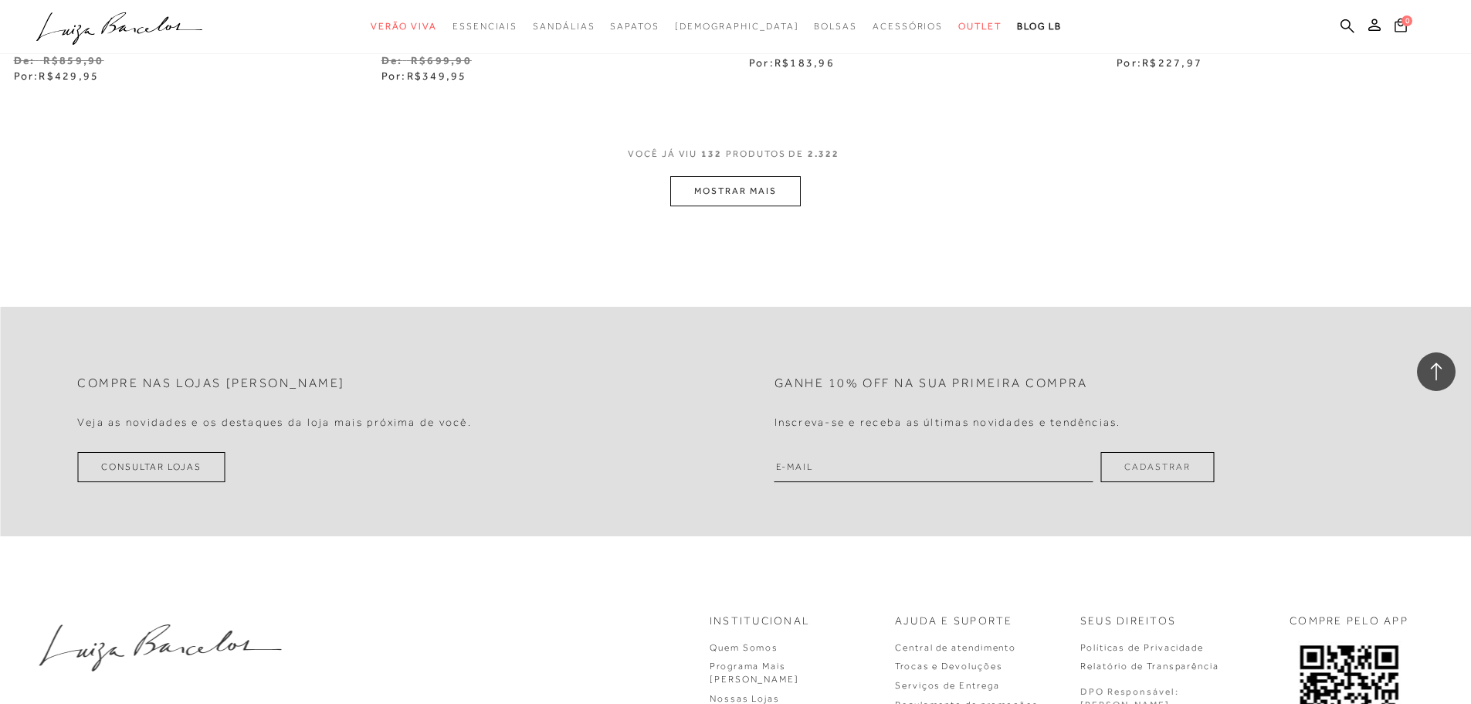
click at [758, 198] on button "MOSTRAR MAIS" at bounding box center [735, 191] width 130 height 30
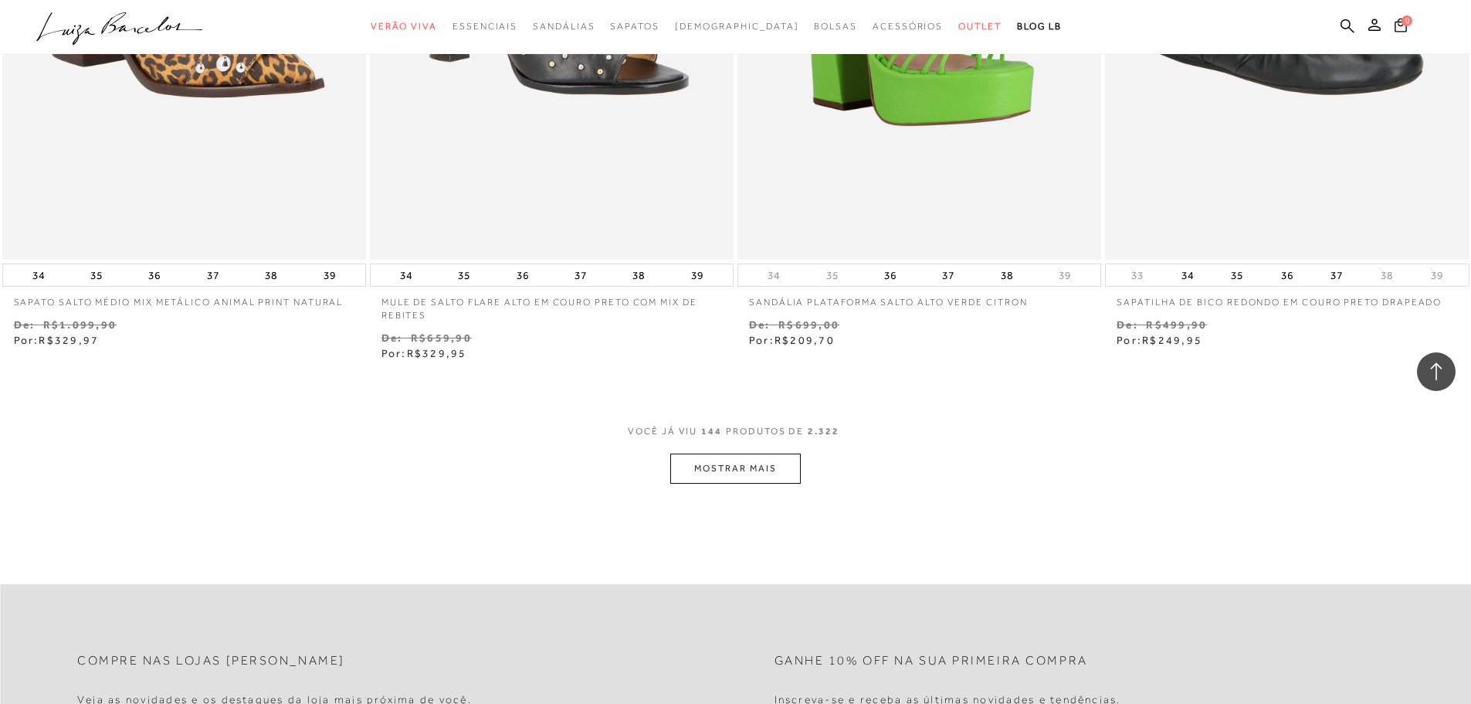
scroll to position [23630, 0]
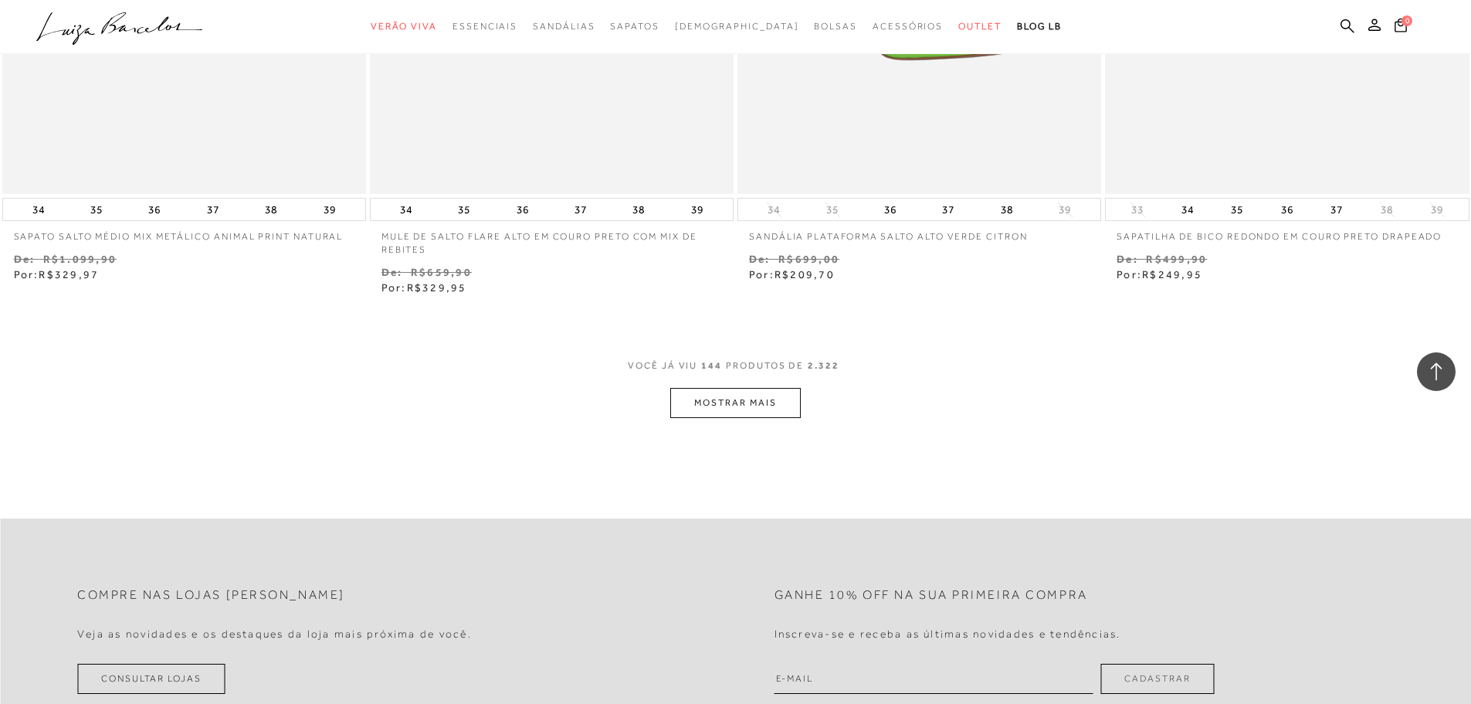
click at [740, 405] on button "MOSTRAR MAIS" at bounding box center [735, 403] width 130 height 30
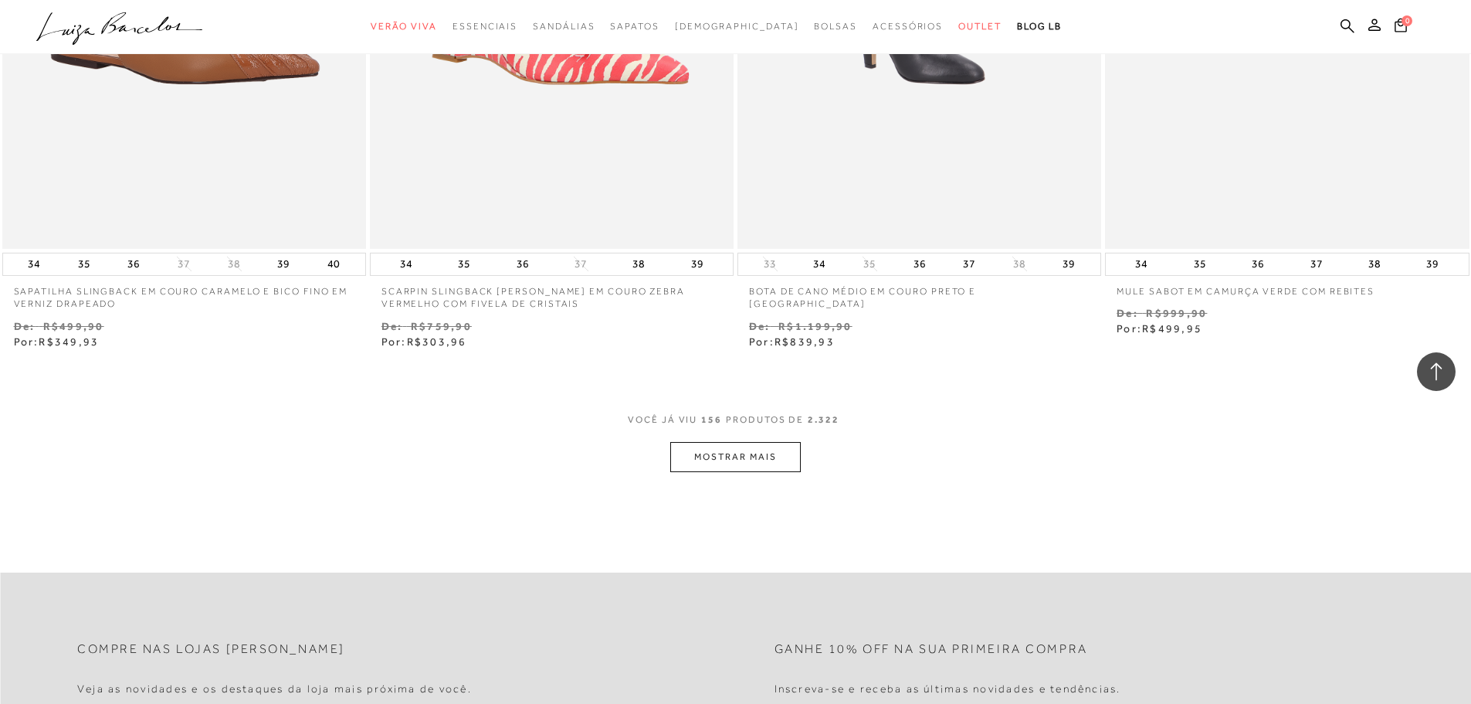
scroll to position [25638, 0]
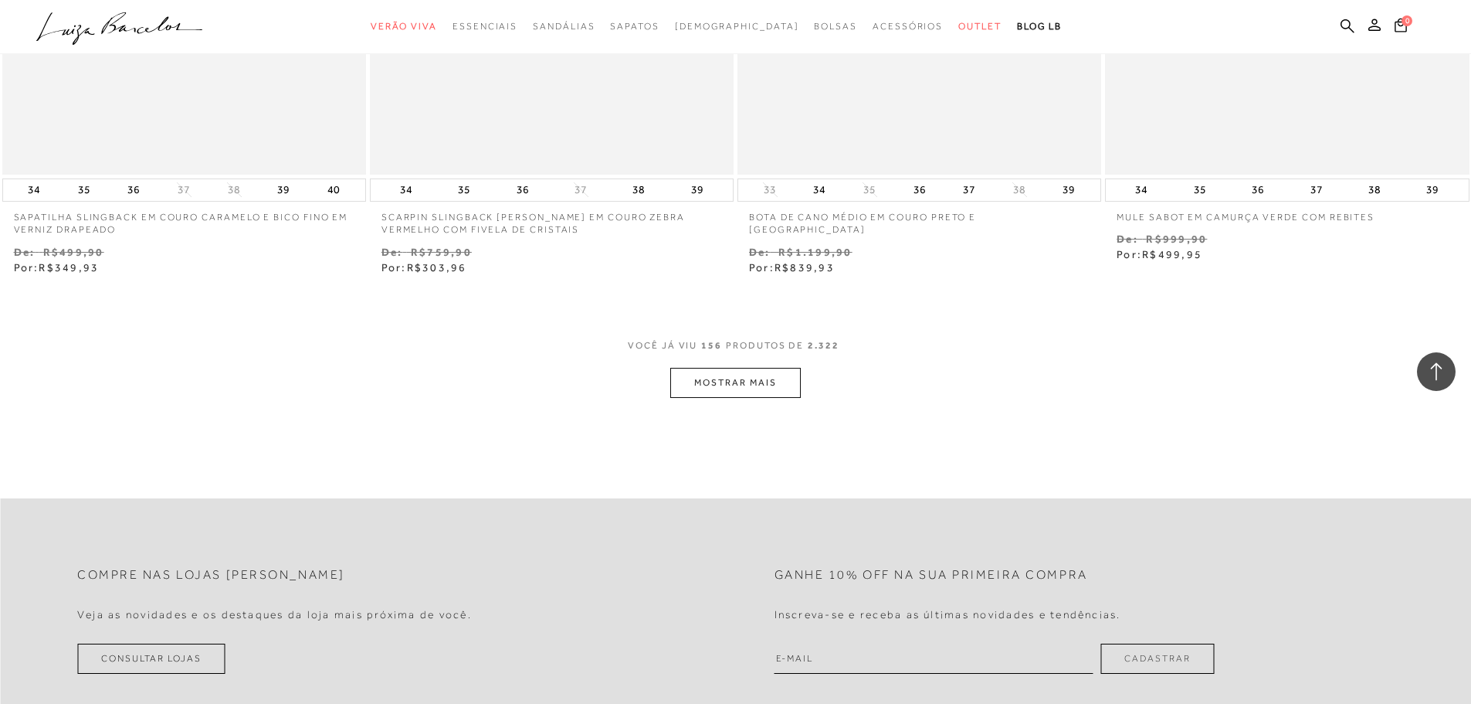
click at [778, 397] on button "MOSTRAR MAIS" at bounding box center [735, 383] width 130 height 30
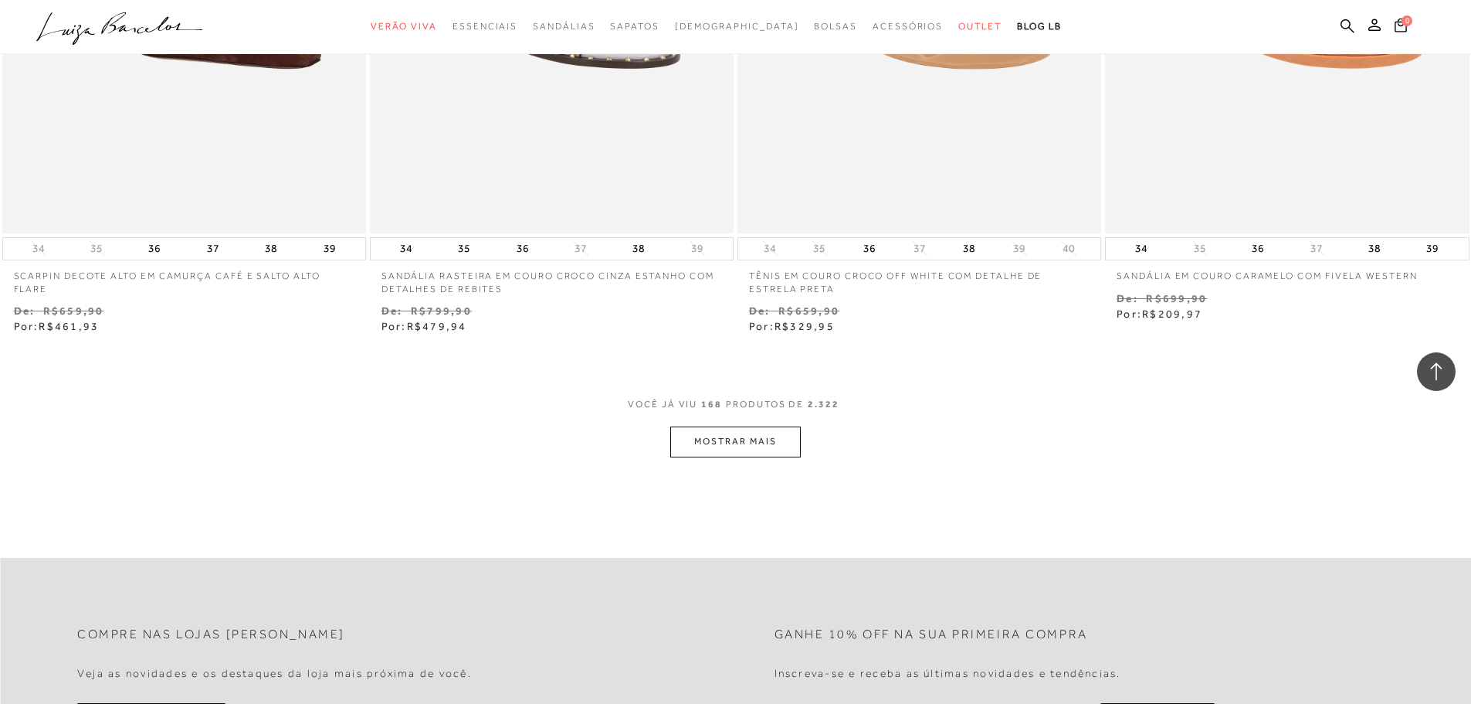
scroll to position [27569, 0]
click at [744, 436] on button "MOSTRAR MAIS" at bounding box center [735, 440] width 130 height 30
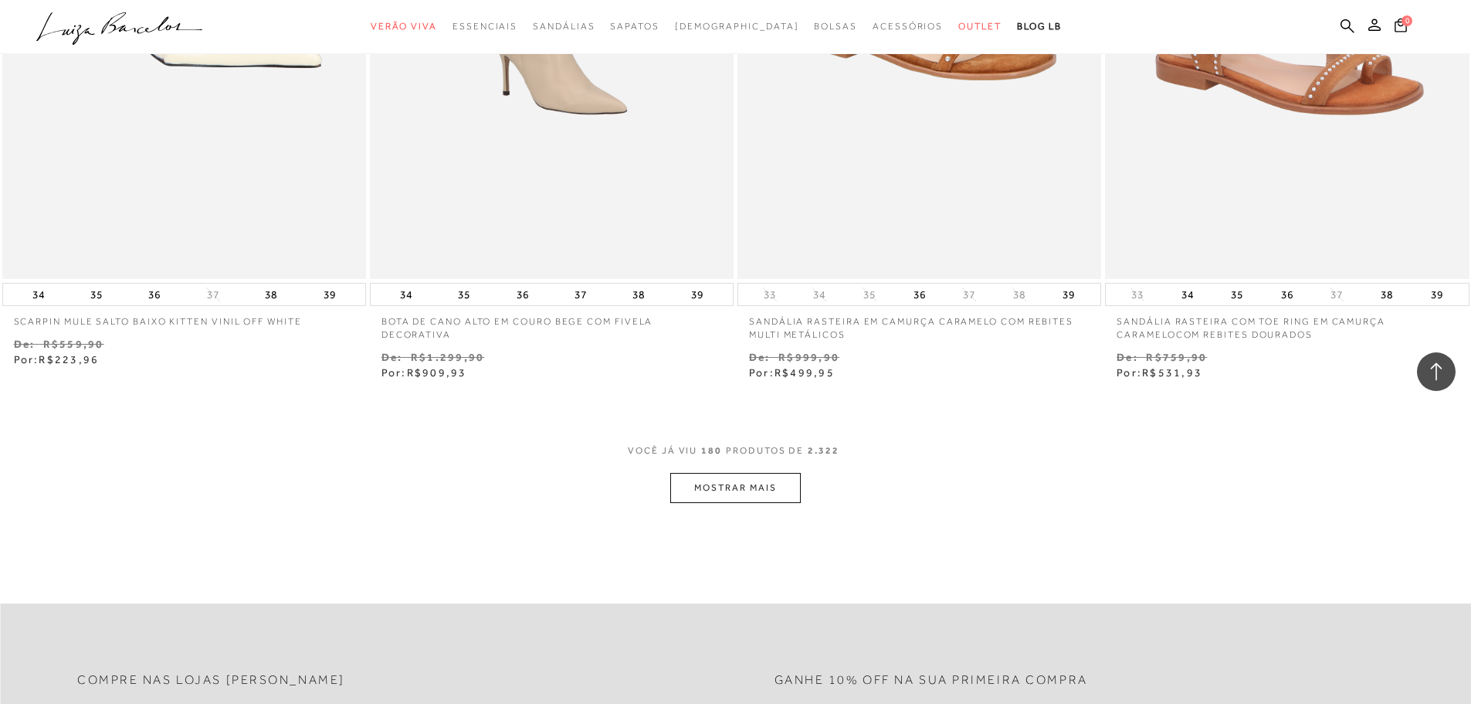
scroll to position [29499, 0]
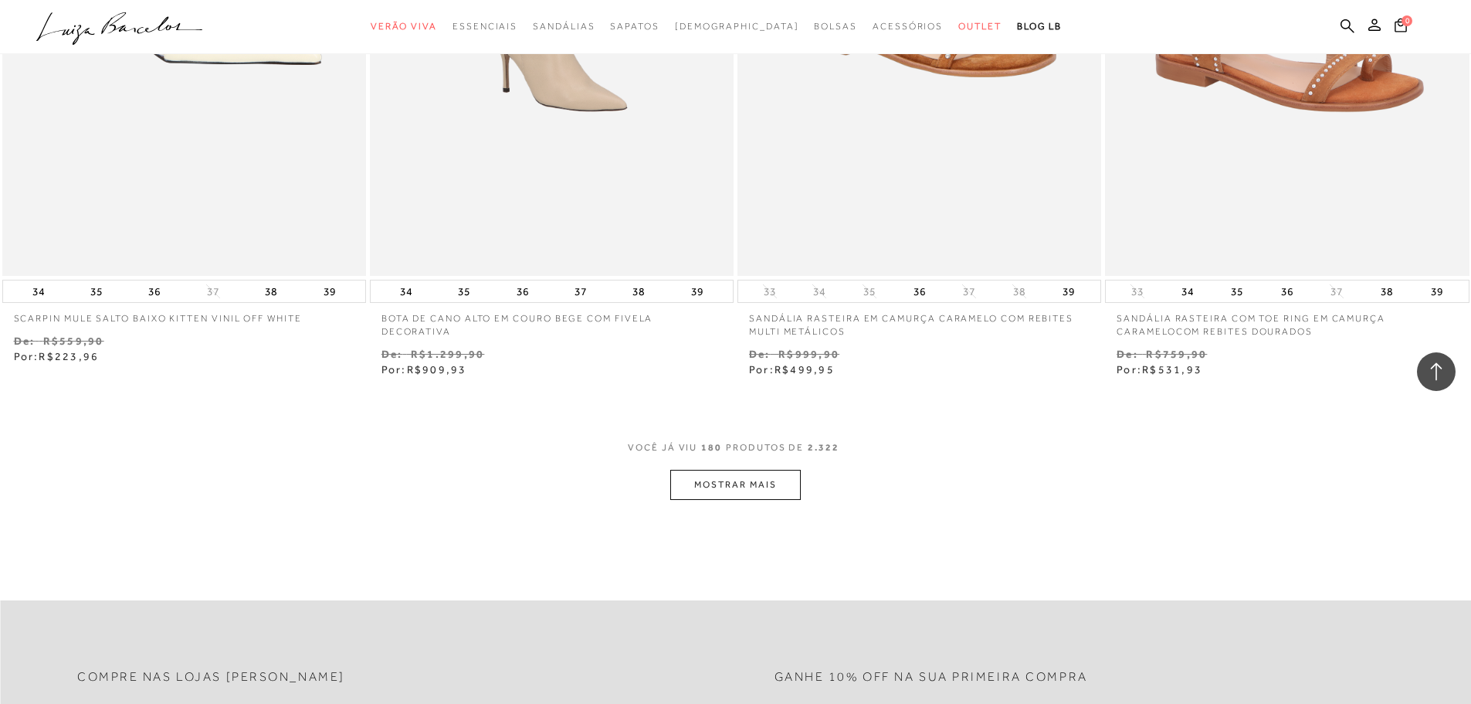
click at [734, 476] on button "MOSTRAR MAIS" at bounding box center [735, 485] width 130 height 30
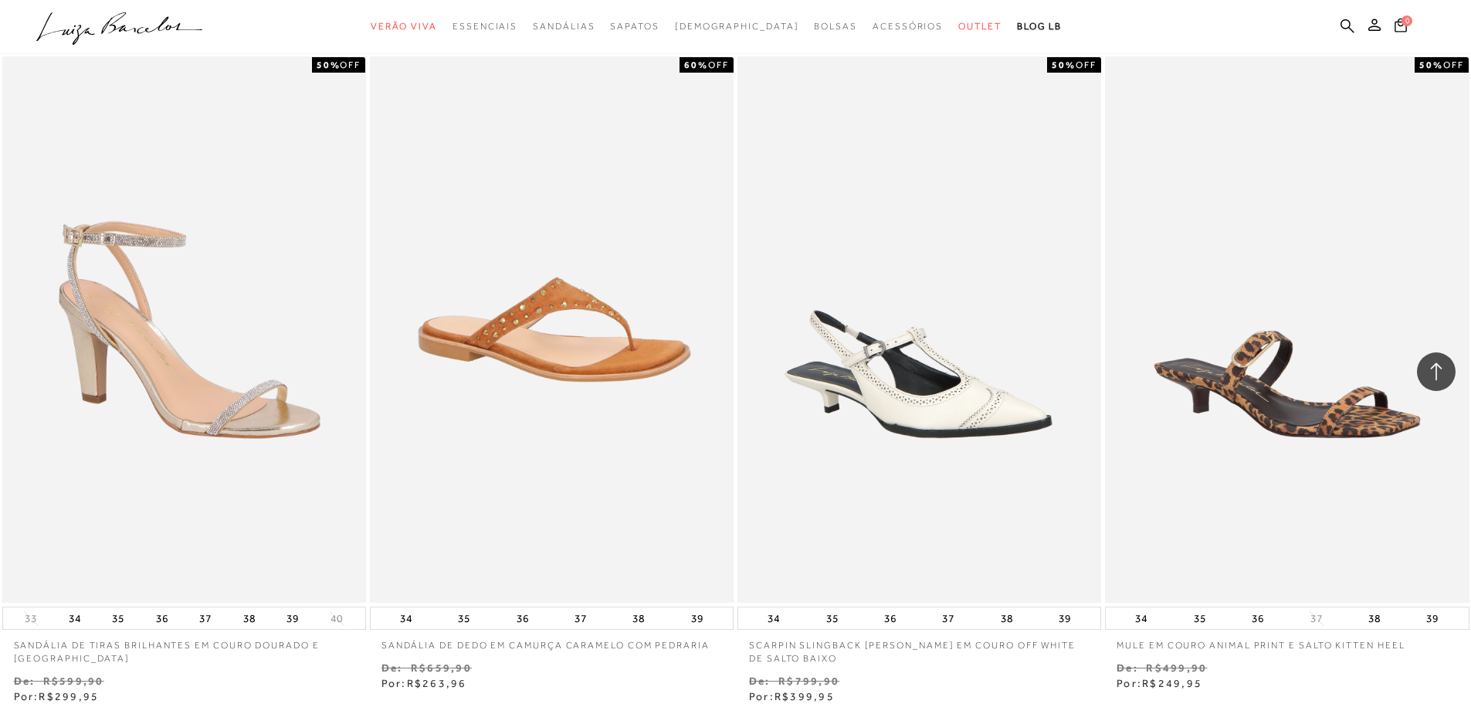
scroll to position [31353, 0]
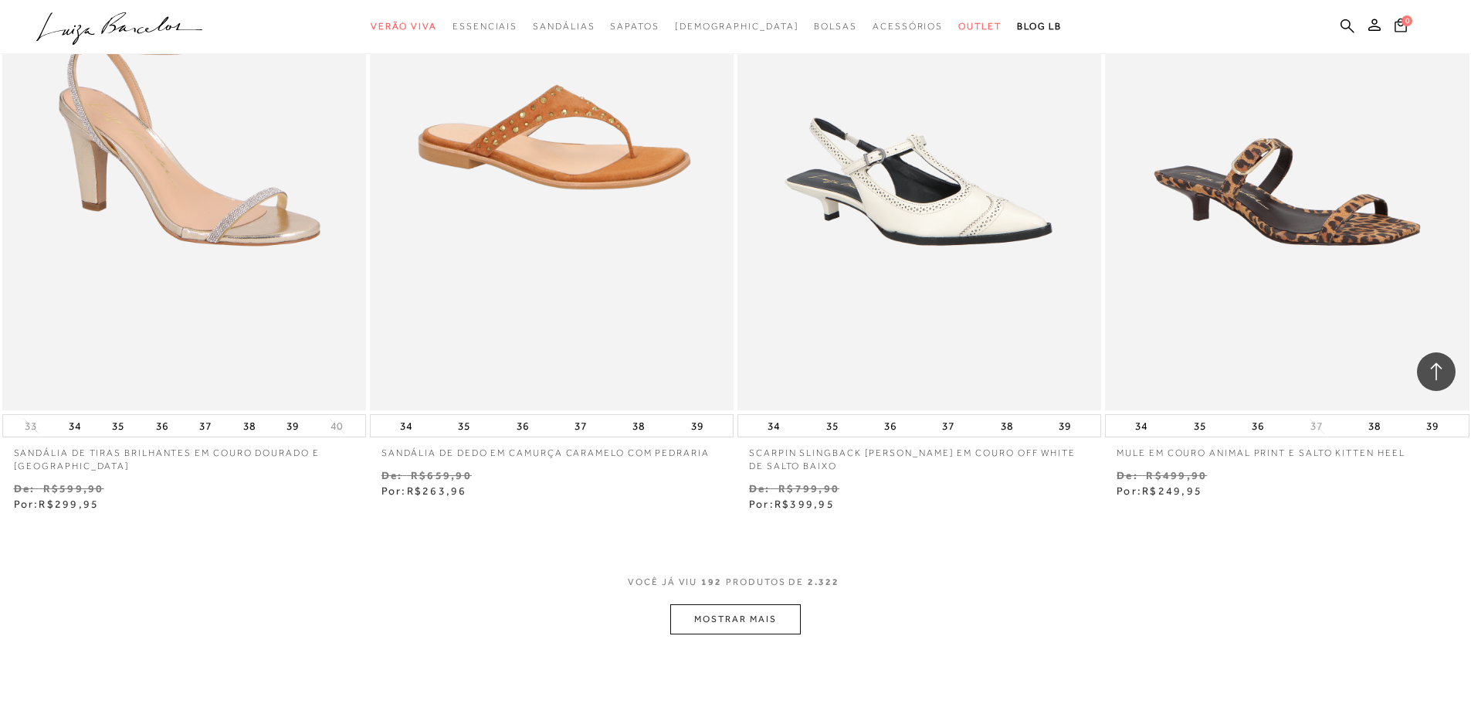
click at [737, 619] on button "MOSTRAR MAIS" at bounding box center [735, 619] width 130 height 30
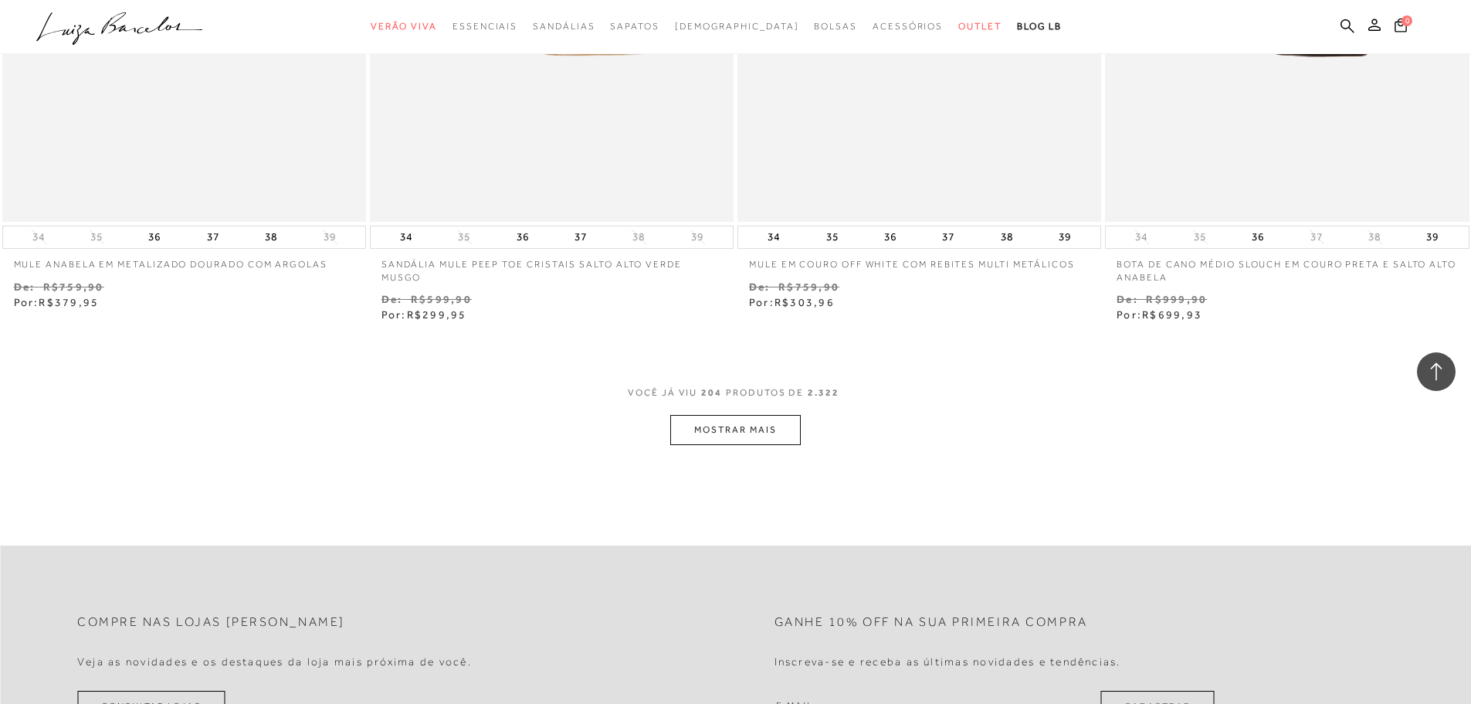
scroll to position [33515, 0]
click at [739, 430] on button "MOSTRAR MAIS" at bounding box center [735, 431] width 130 height 30
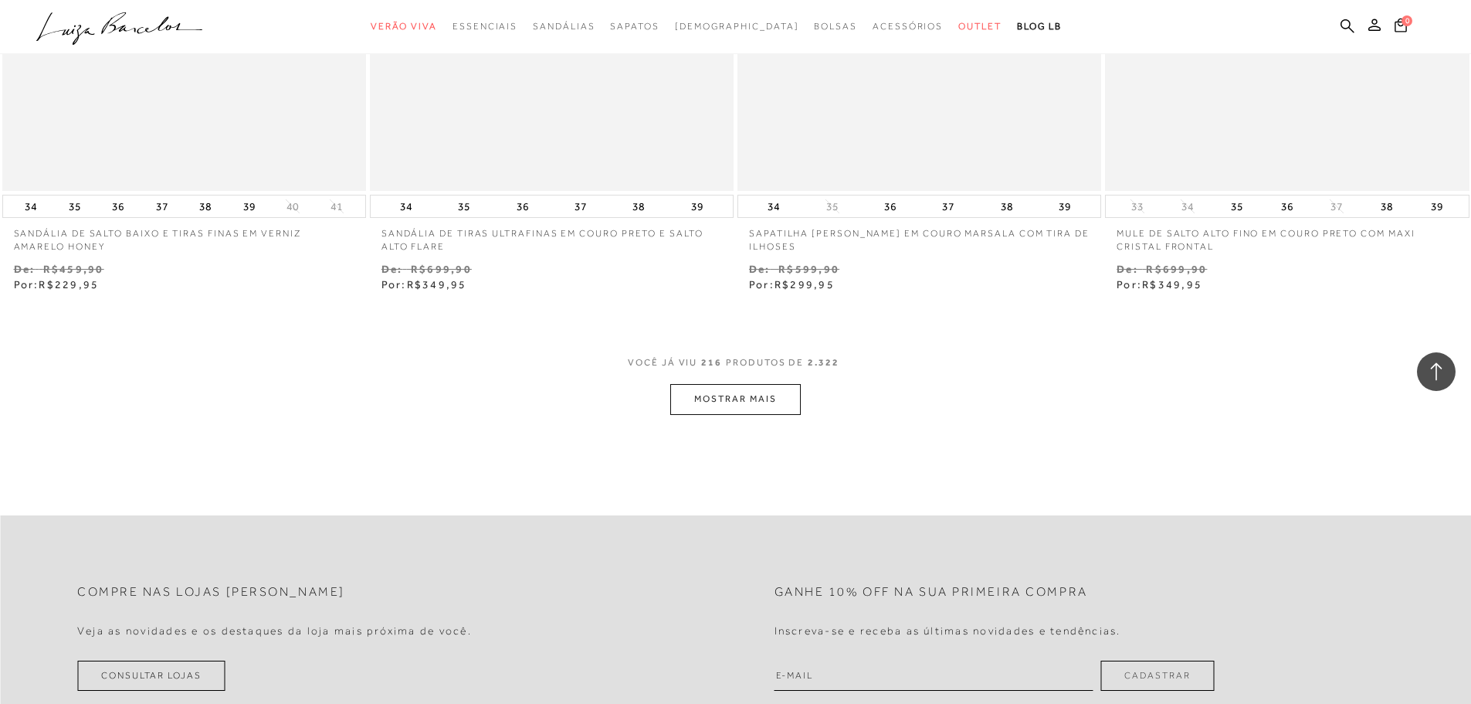
scroll to position [35600, 0]
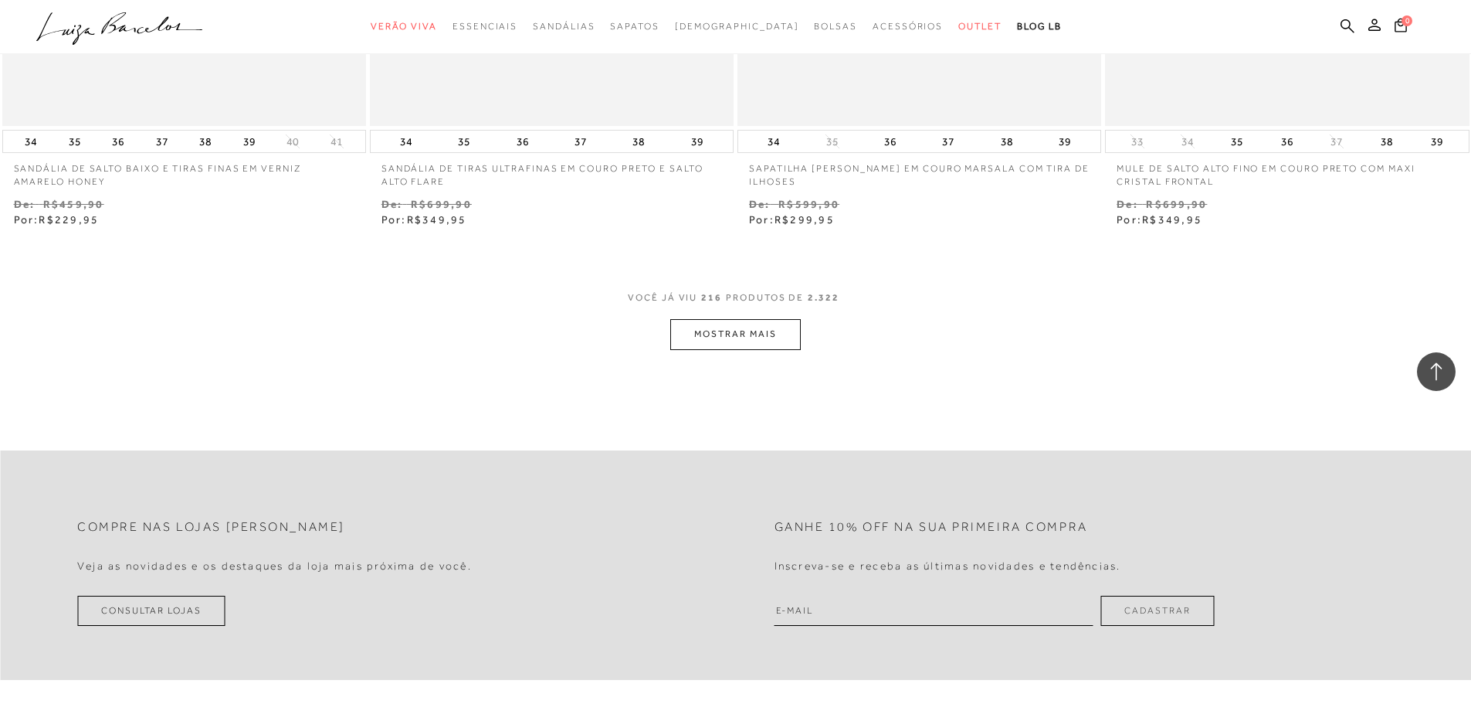
click at [745, 337] on button "MOSTRAR MAIS" at bounding box center [735, 334] width 130 height 30
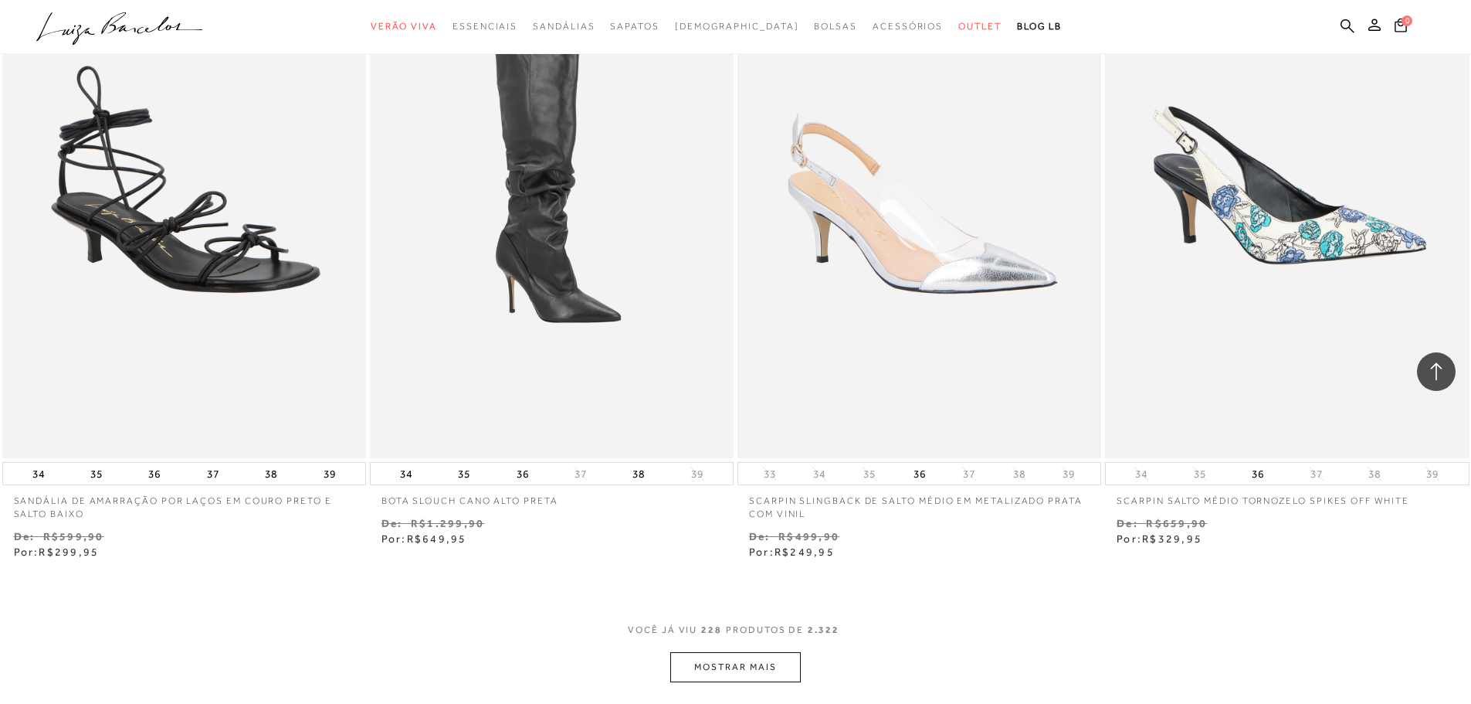
scroll to position [37299, 0]
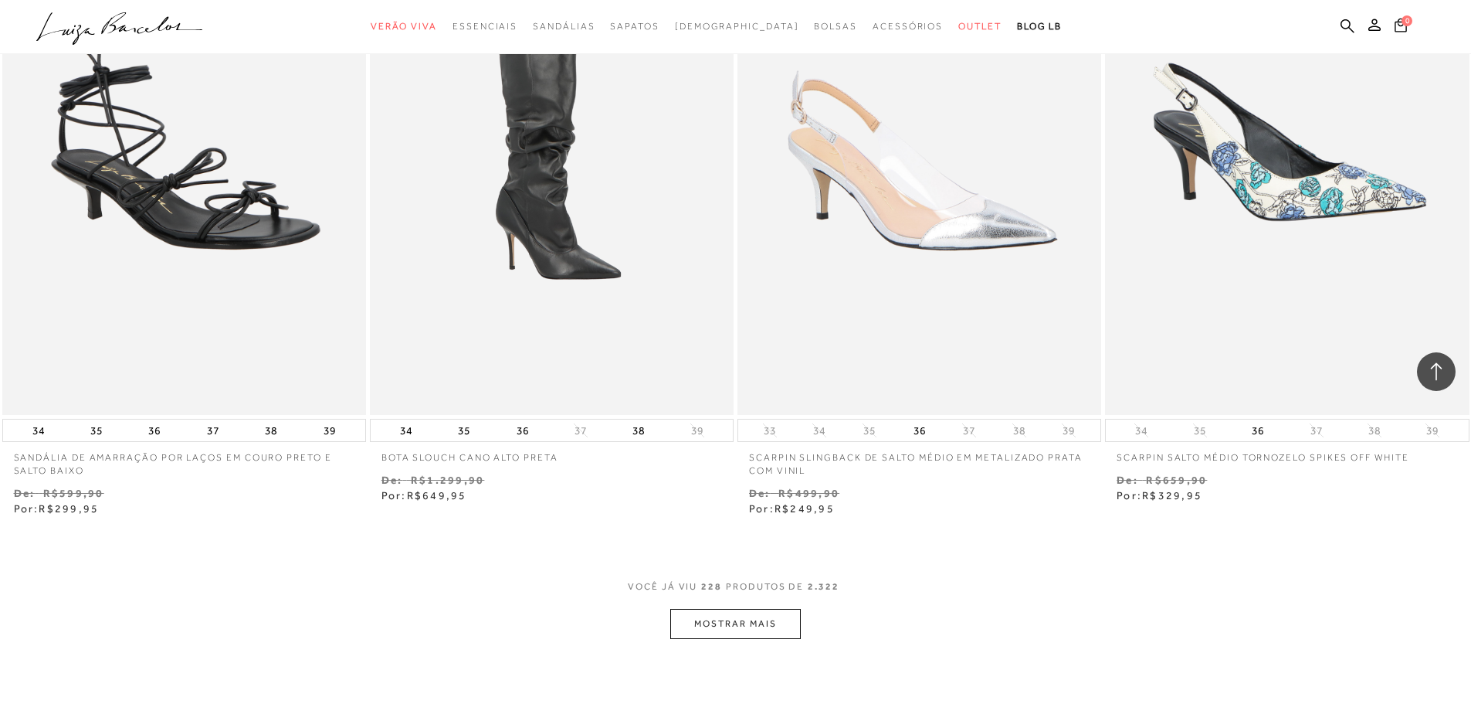
click at [770, 619] on button "MOSTRAR MAIS" at bounding box center [735, 624] width 130 height 30
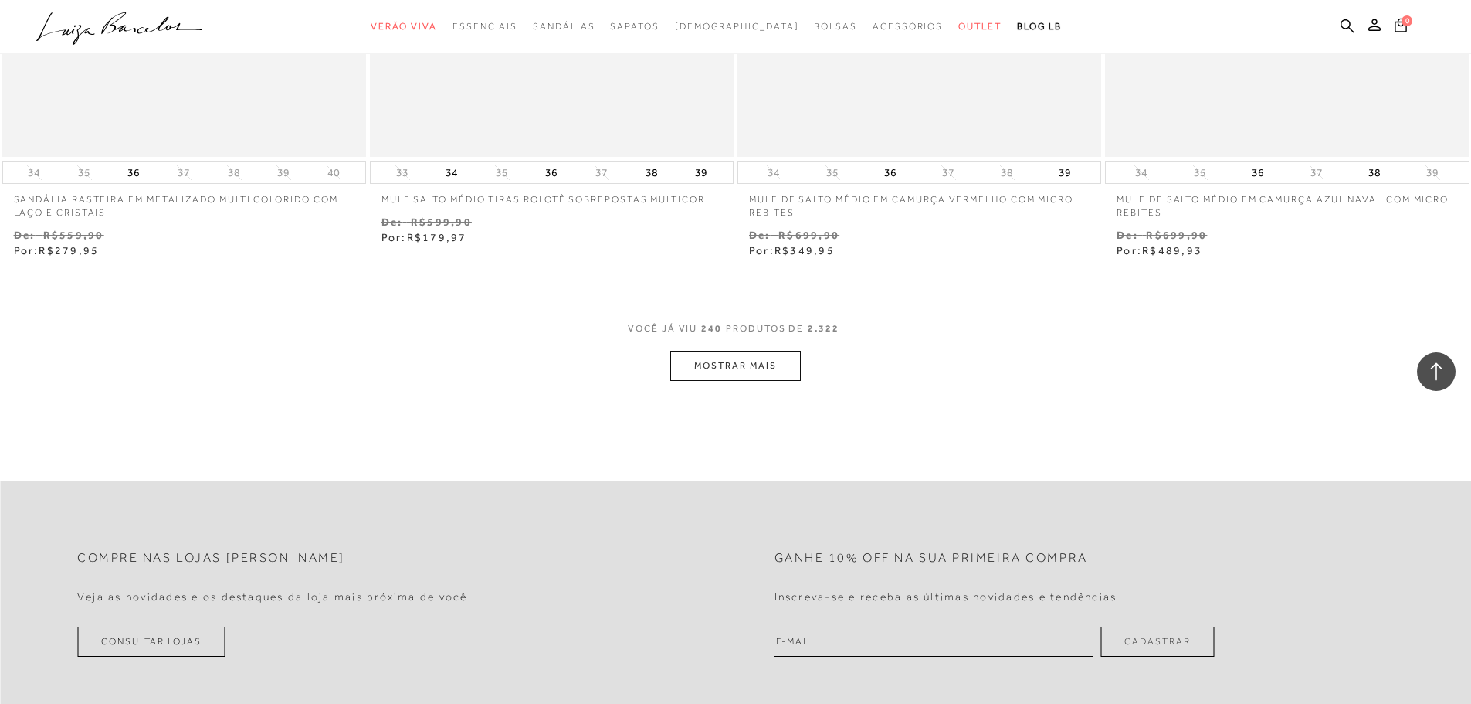
scroll to position [39538, 0]
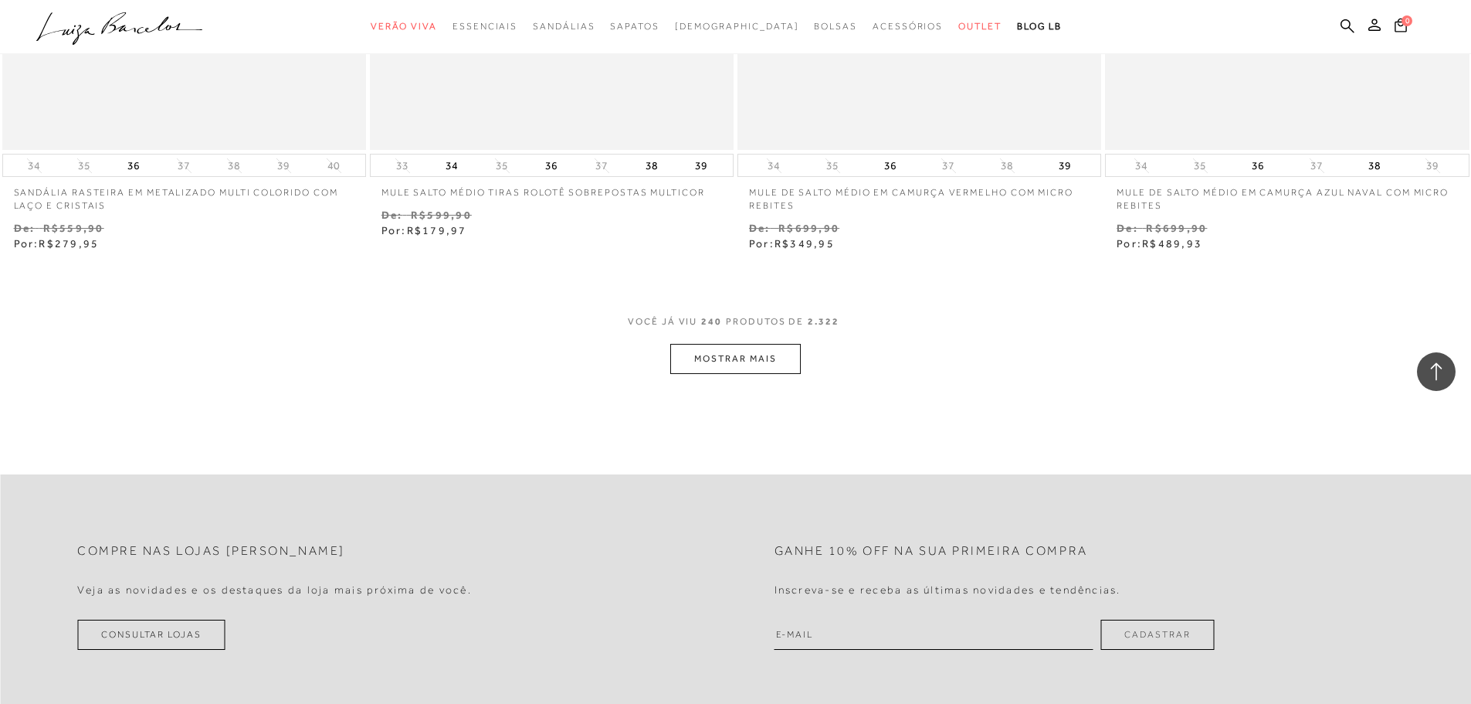
click at [739, 364] on button "MOSTRAR MAIS" at bounding box center [735, 359] width 130 height 30
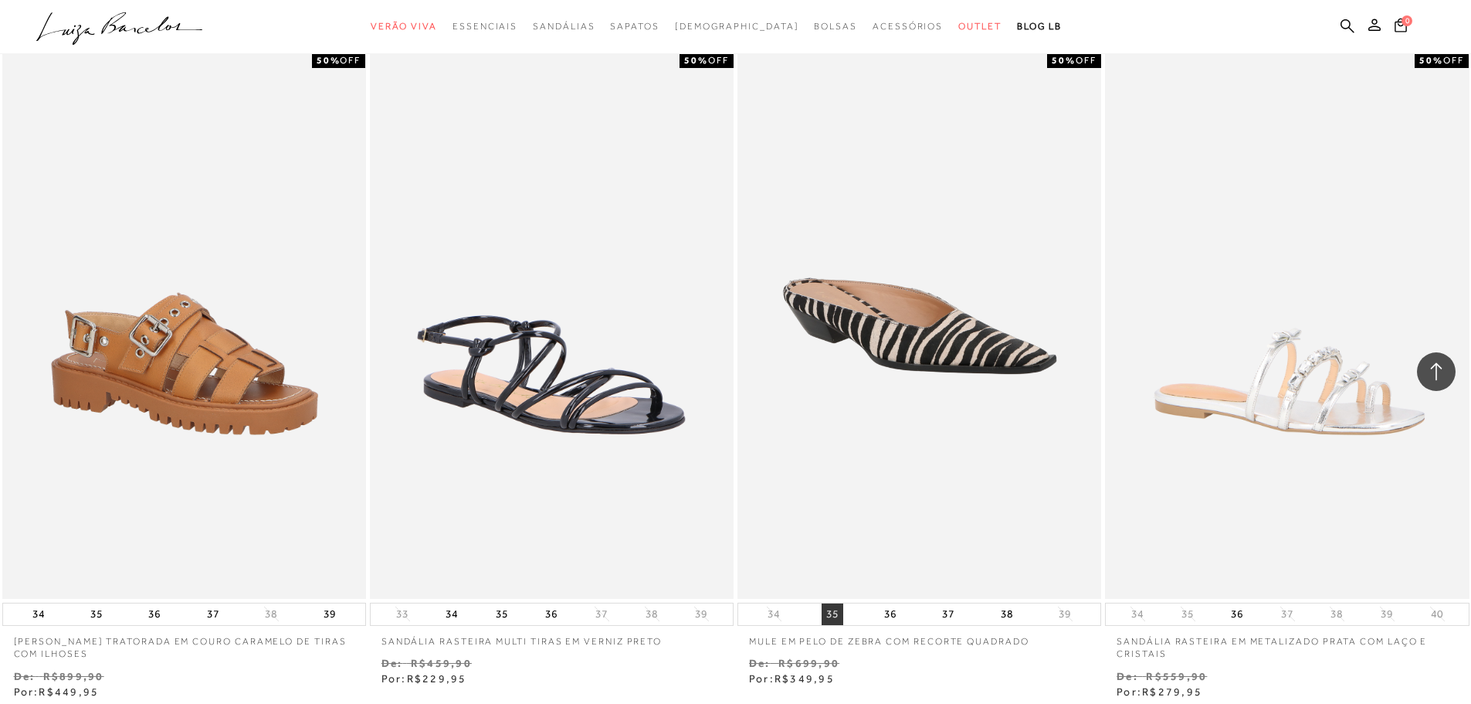
scroll to position [41469, 0]
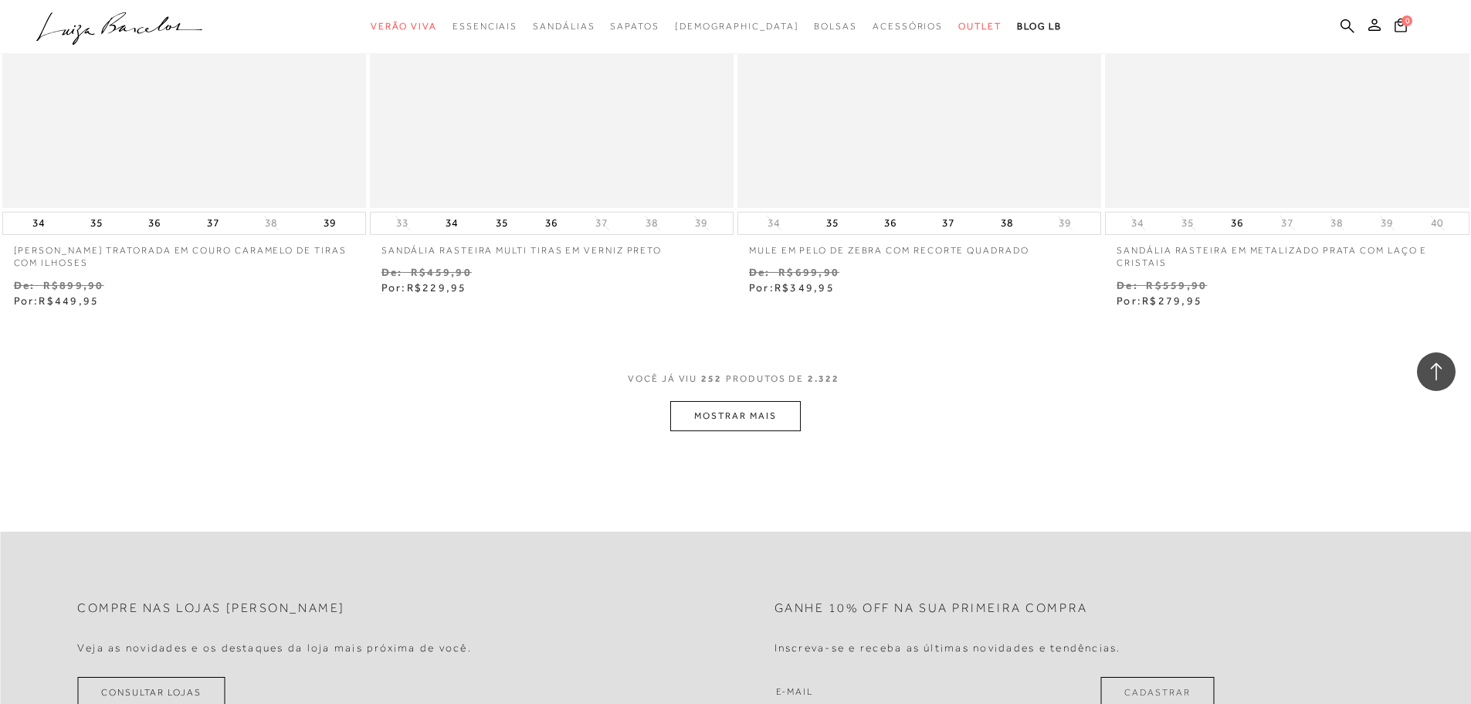
click at [745, 415] on button "MOSTRAR MAIS" at bounding box center [735, 416] width 130 height 30
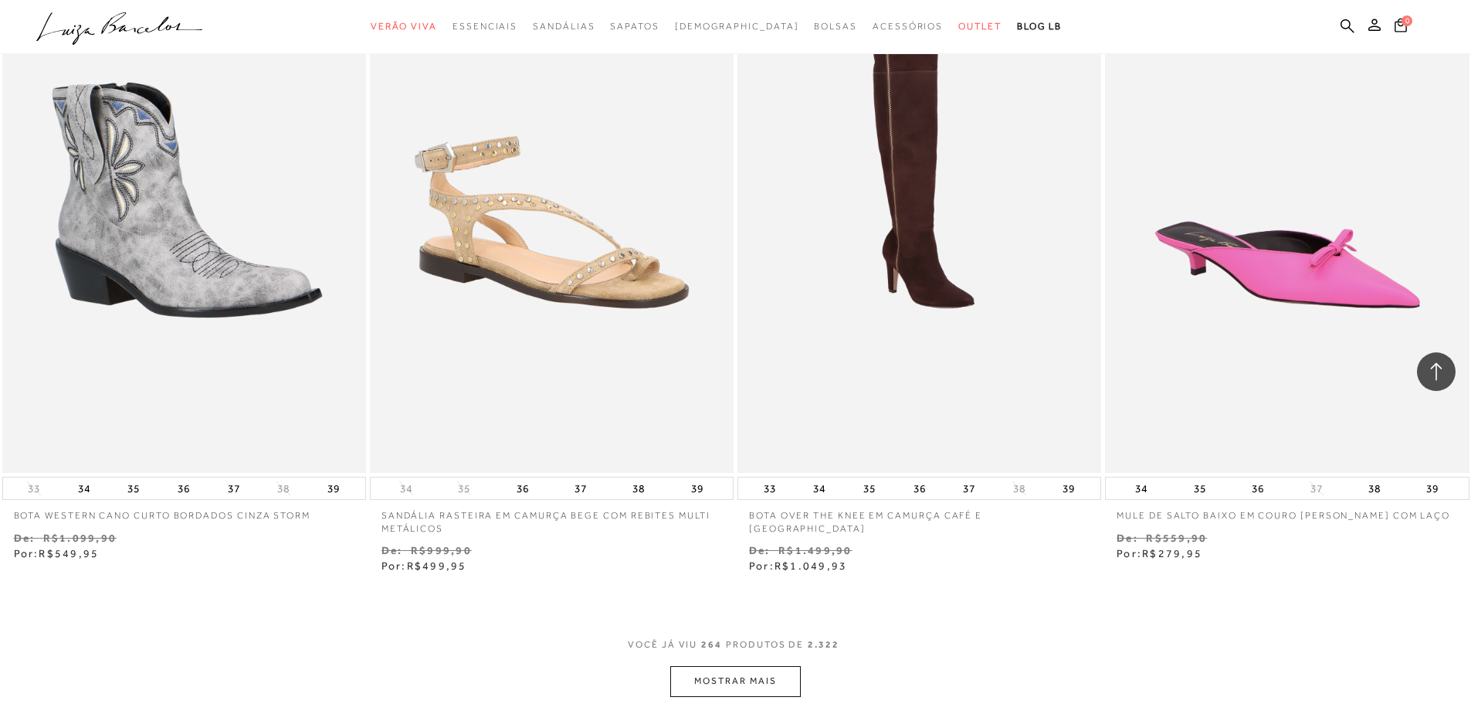
scroll to position [43322, 0]
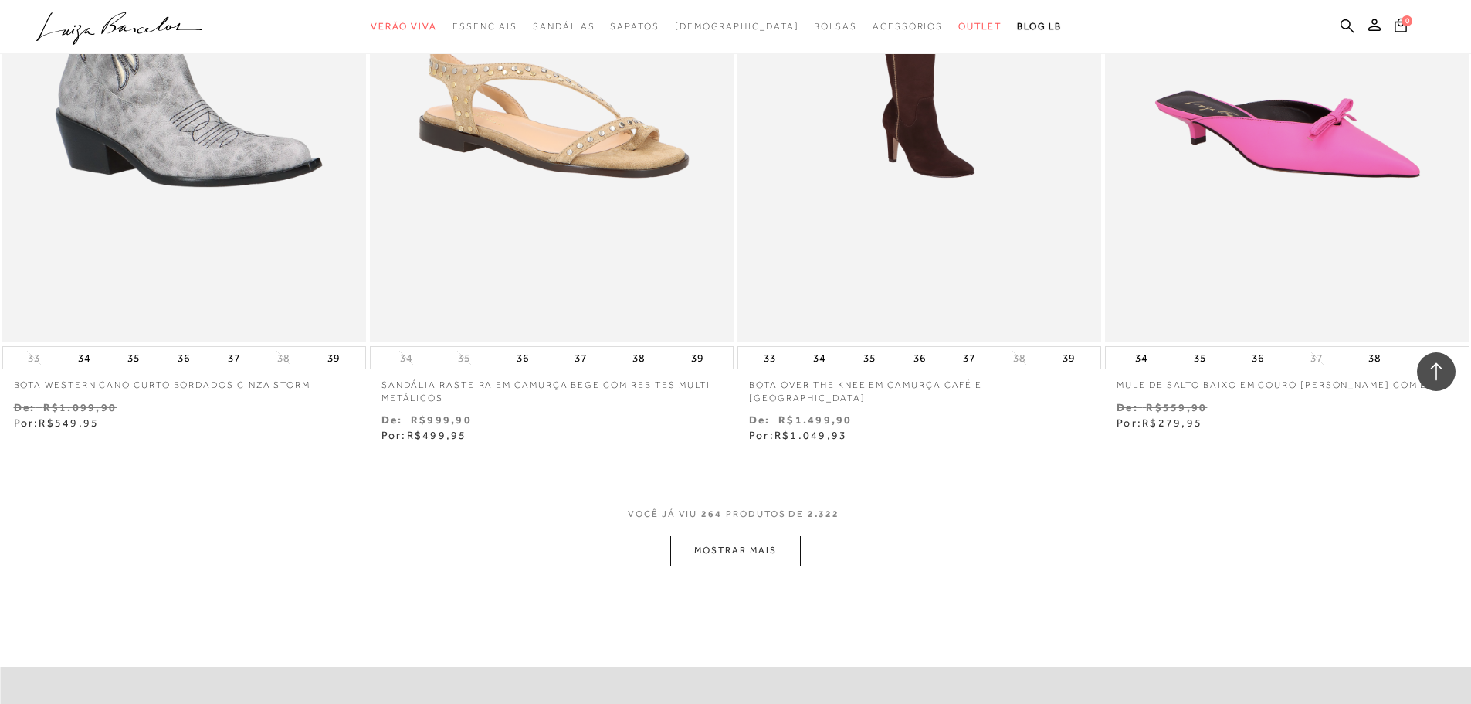
click at [670, 535] on button "MOSTRAR MAIS" at bounding box center [735, 550] width 130 height 30
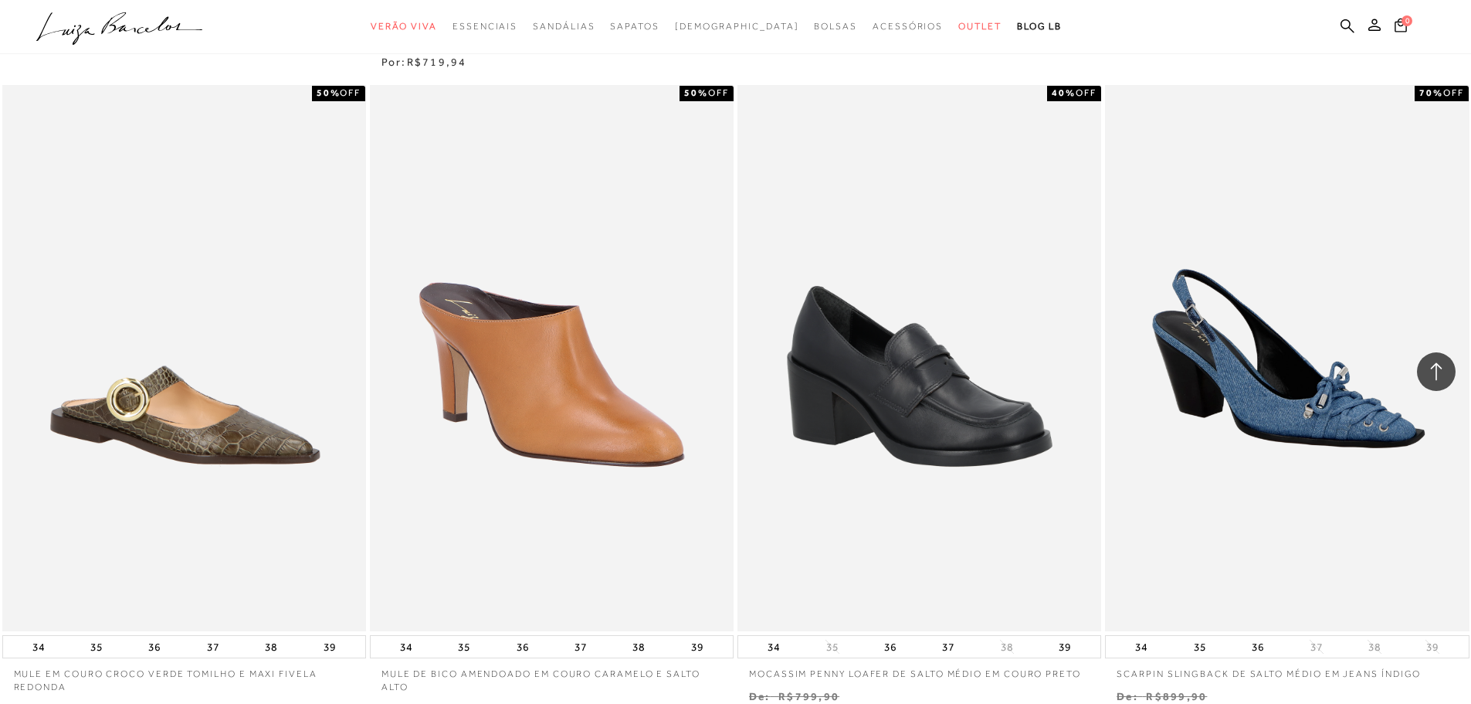
scroll to position [45484, 0]
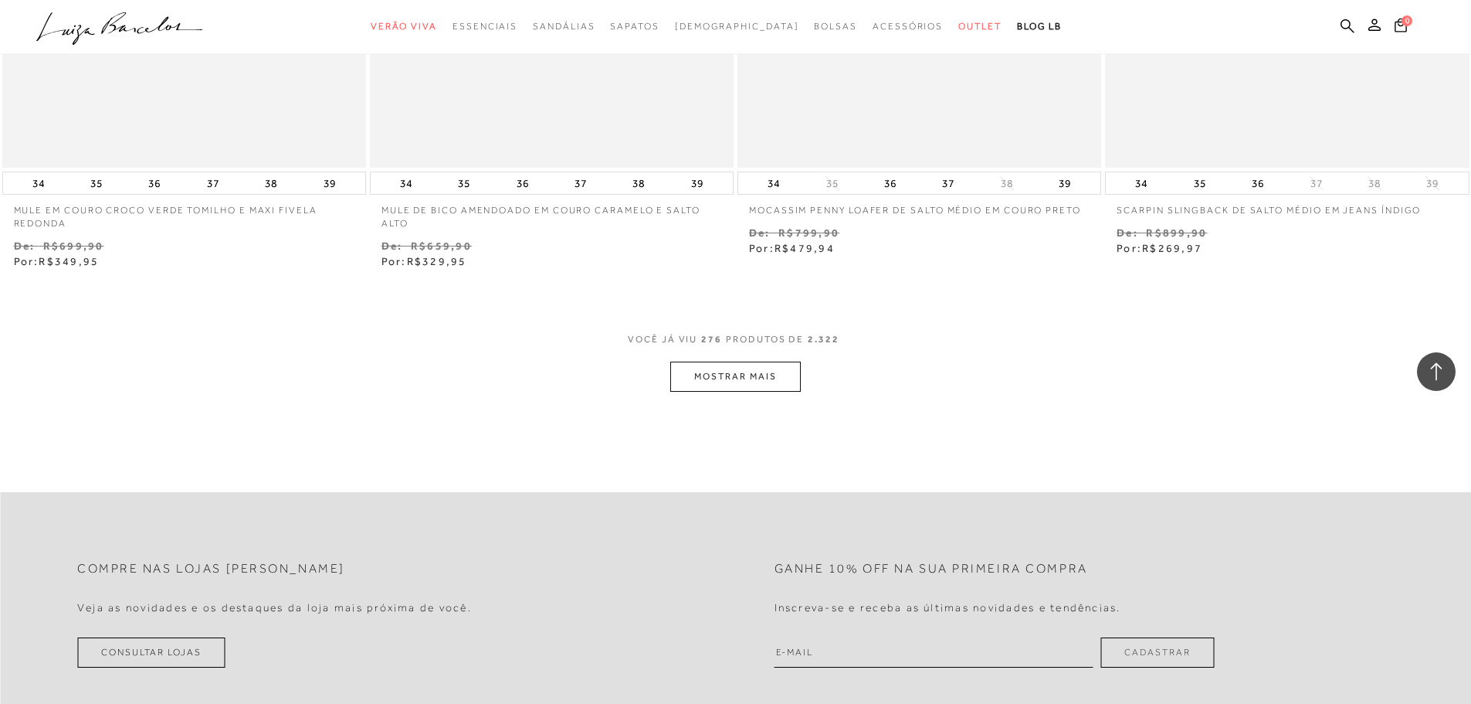
click at [750, 386] on button "MOSTRAR MAIS" at bounding box center [735, 376] width 130 height 30
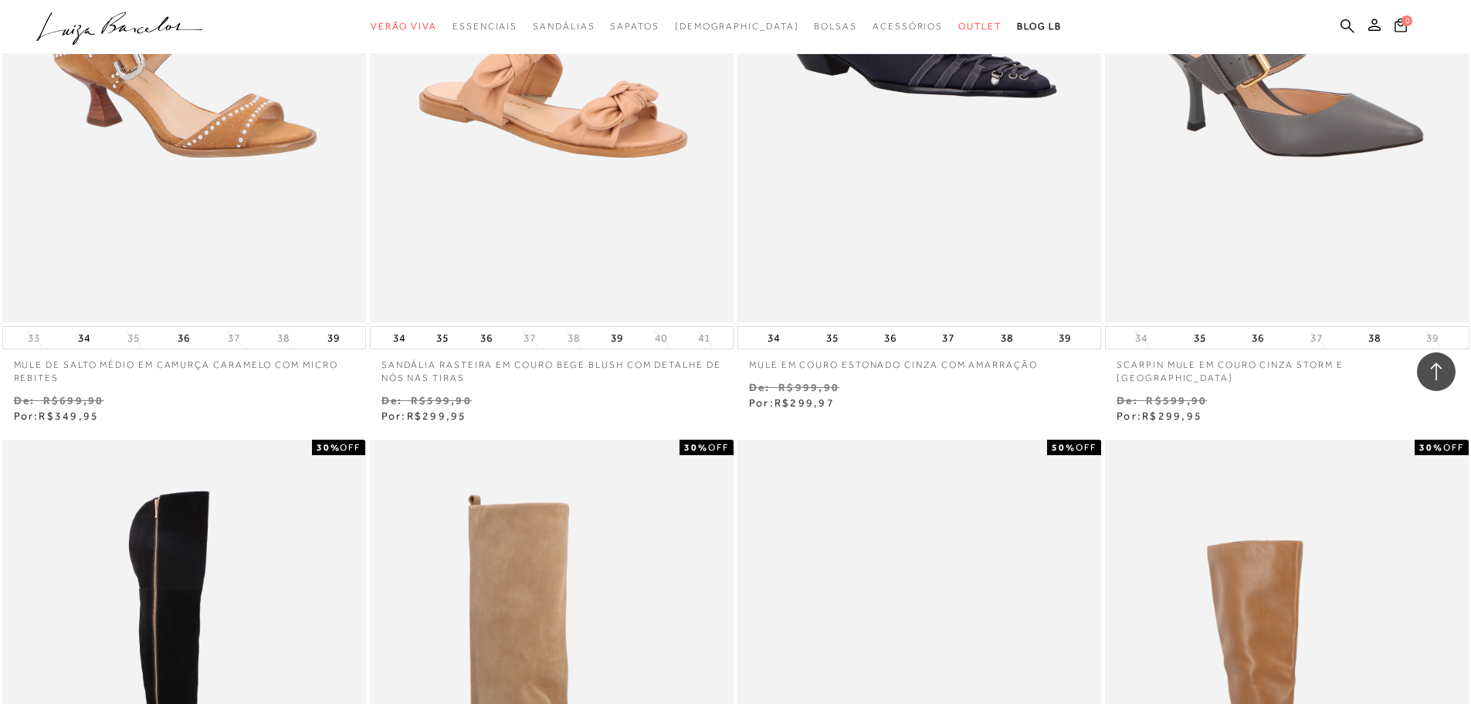
scroll to position [46645, 0]
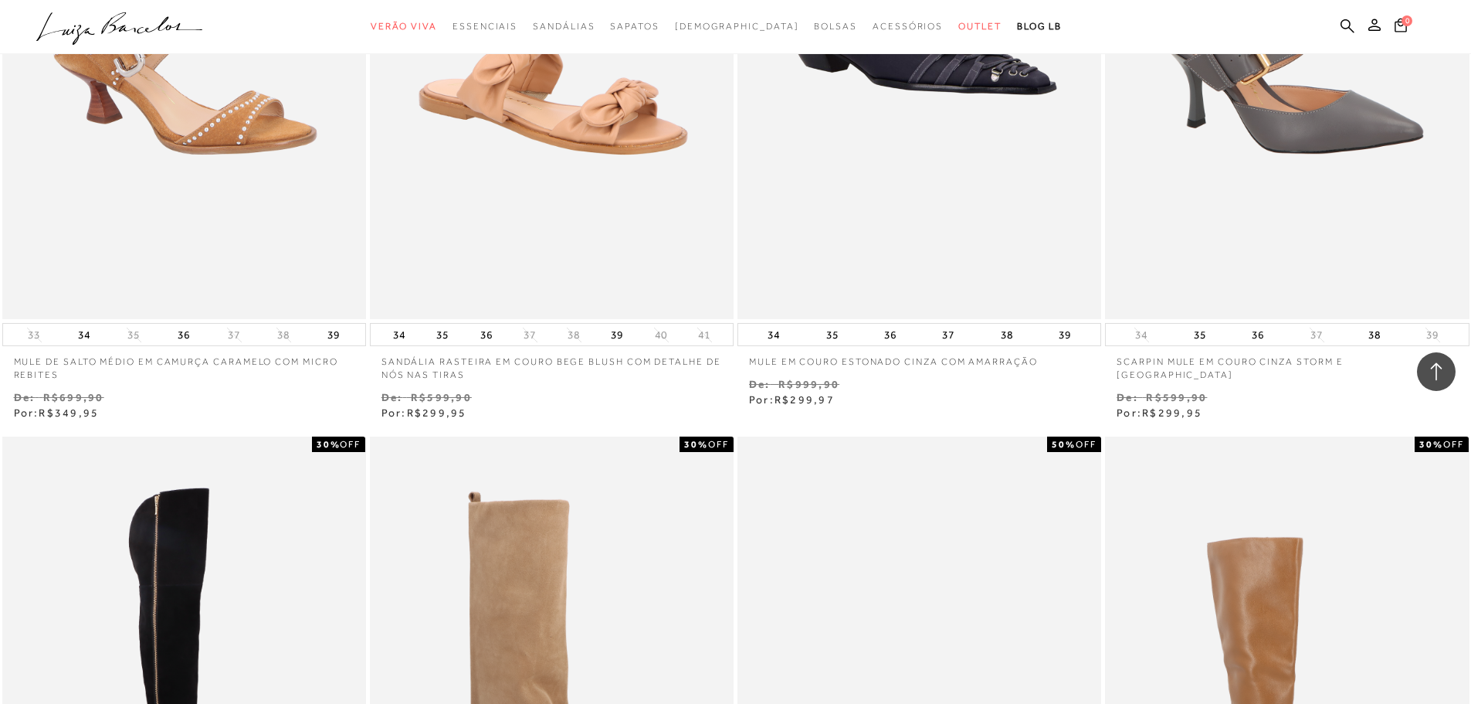
click at [1470, 405] on div "50% OFF SCARPIN MULE EM COURO CINZA STORM E SALTO ALTO 34 35 36 37 38 39 De:" at bounding box center [1288, 96] width 368 height 651
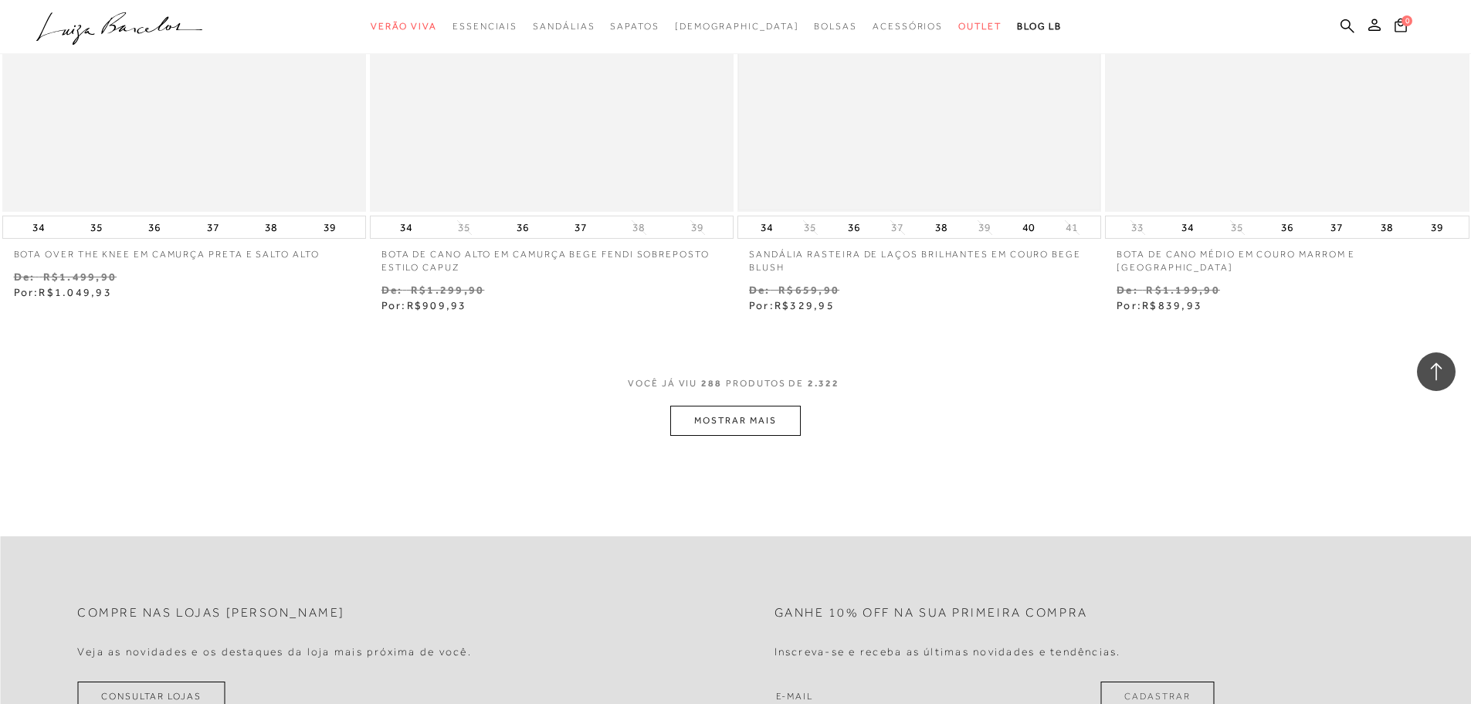
scroll to position [47494, 0]
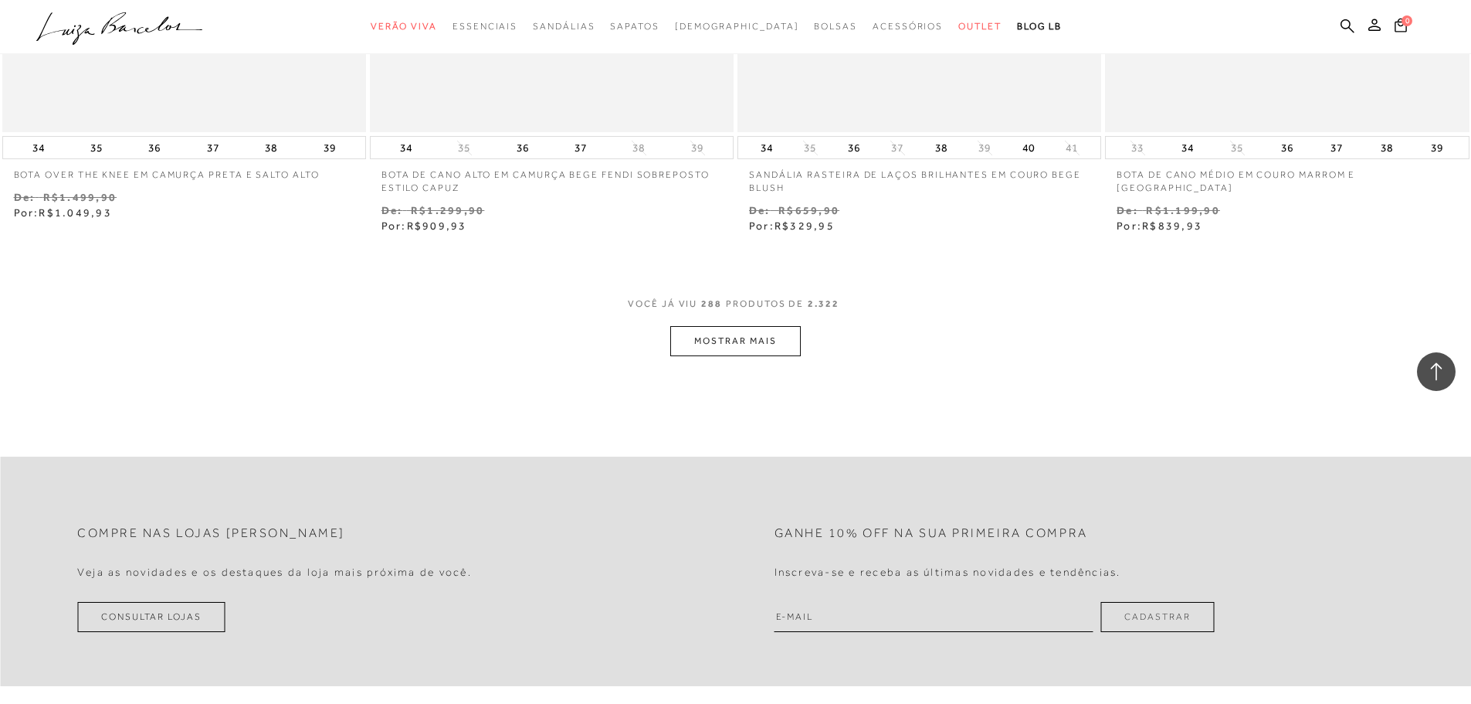
click at [751, 343] on button "MOSTRAR MAIS" at bounding box center [735, 341] width 130 height 30
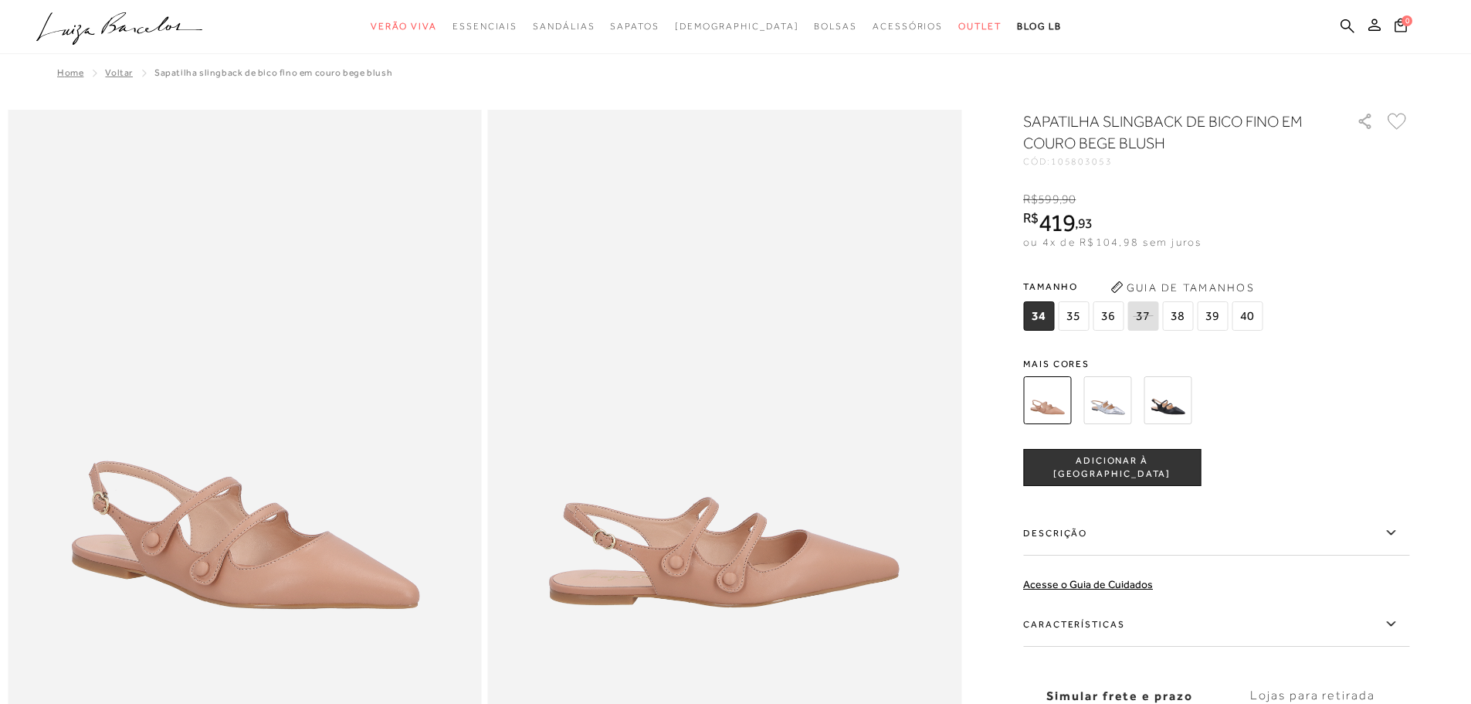
click at [1116, 314] on span "36" at bounding box center [1108, 315] width 31 height 29
click at [1185, 401] on img at bounding box center [1168, 400] width 48 height 48
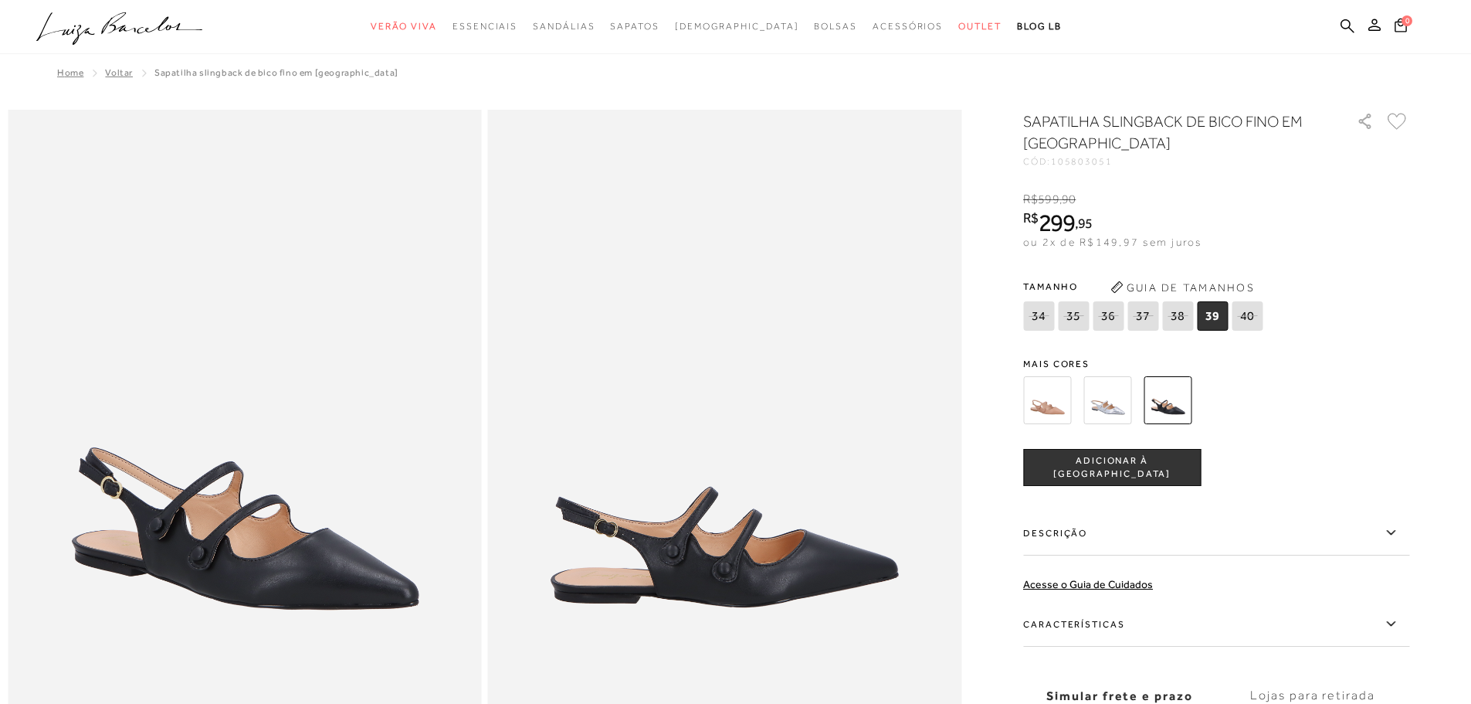
click at [1051, 398] on img at bounding box center [1047, 400] width 48 height 48
